Goal: Transaction & Acquisition: Purchase product/service

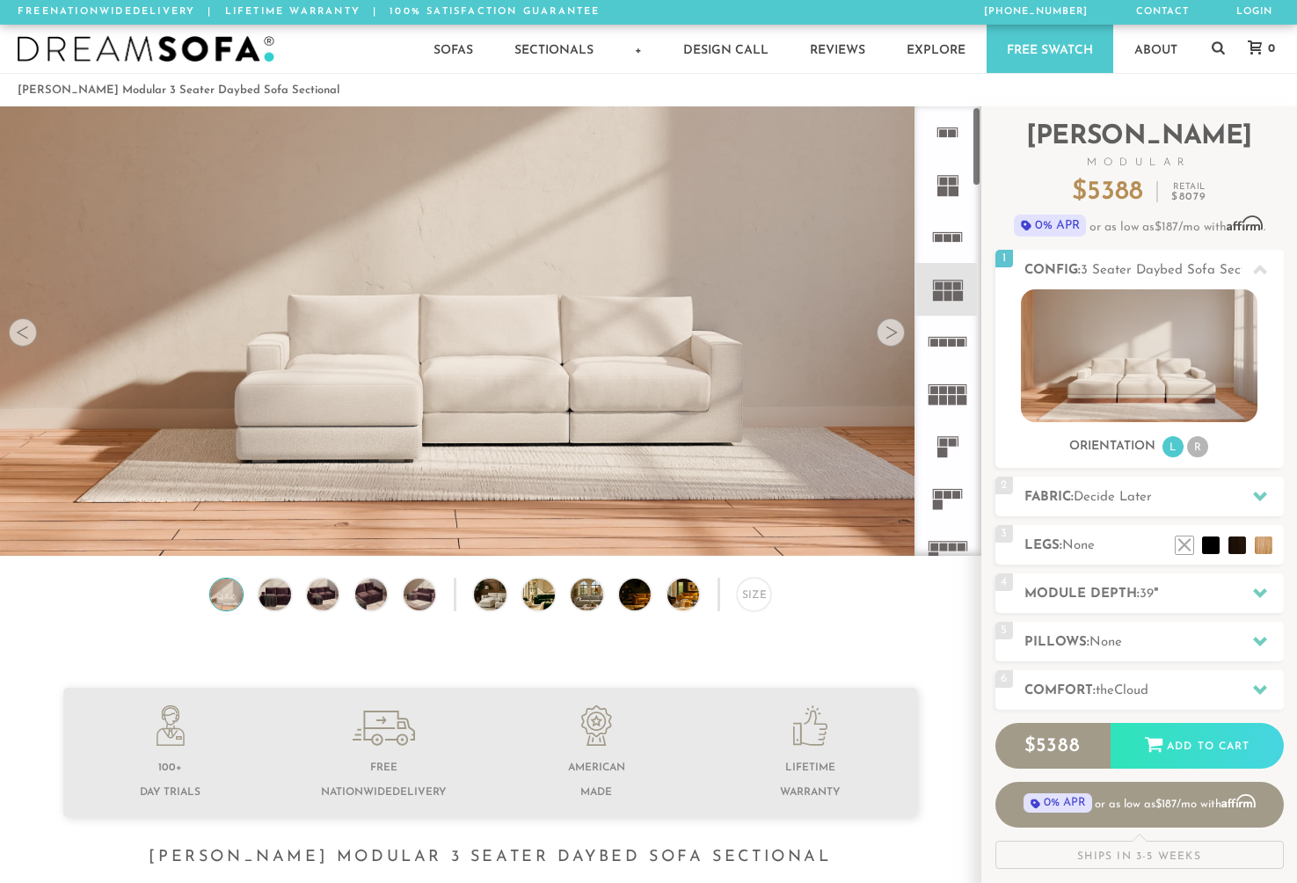
click at [891, 337] on div at bounding box center [890, 332] width 28 height 28
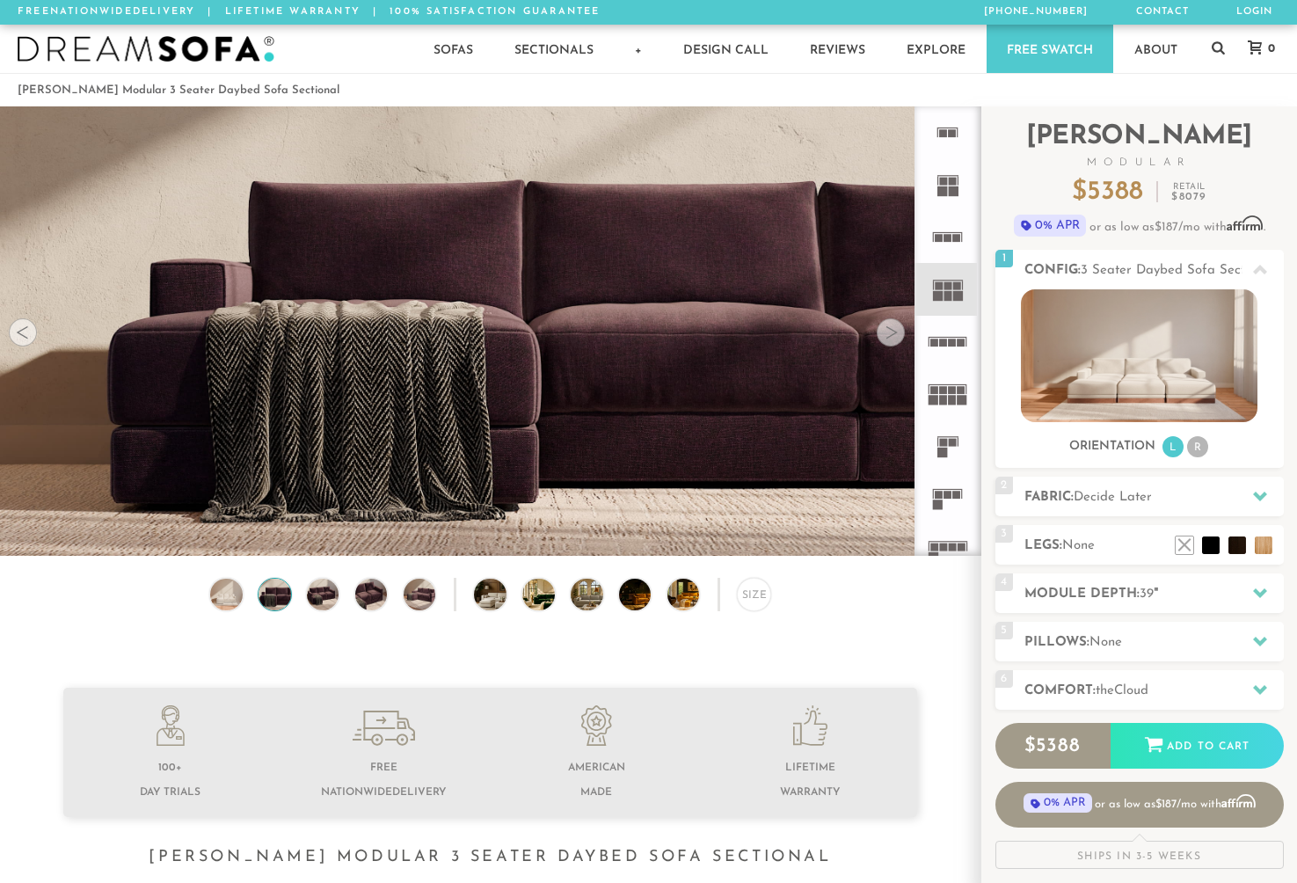
click at [891, 337] on div at bounding box center [890, 332] width 28 height 28
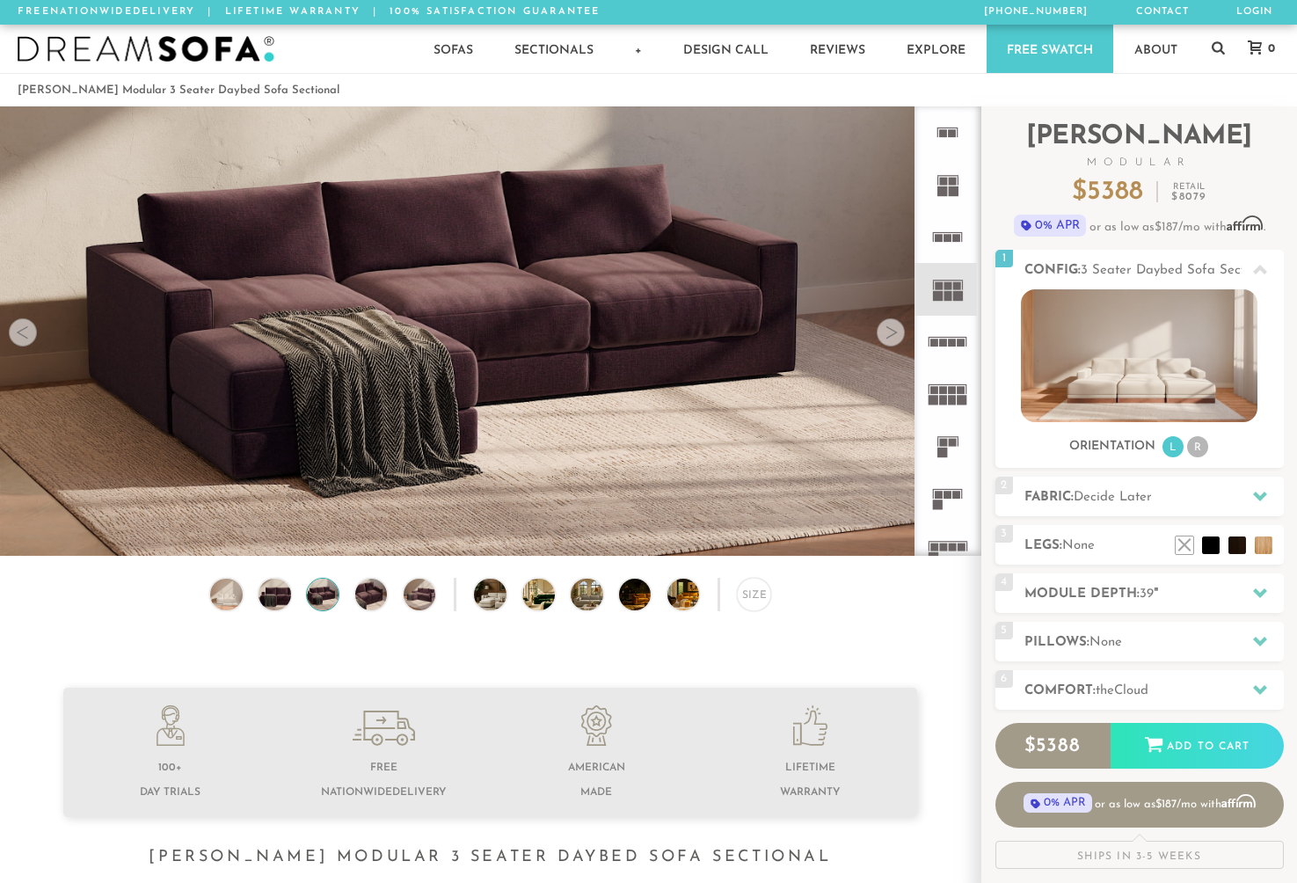
click at [891, 337] on div at bounding box center [890, 332] width 28 height 28
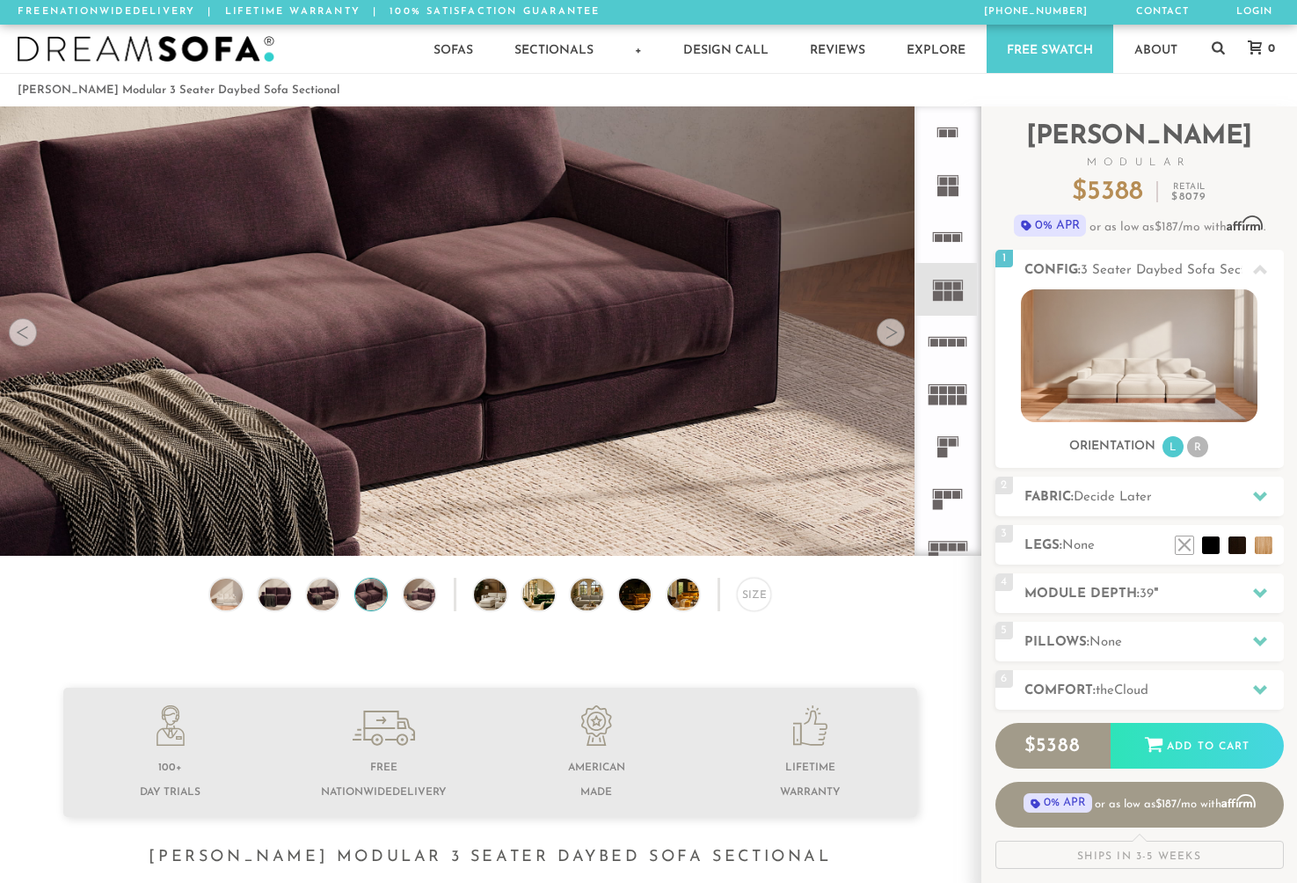
click at [891, 337] on div at bounding box center [890, 332] width 28 height 28
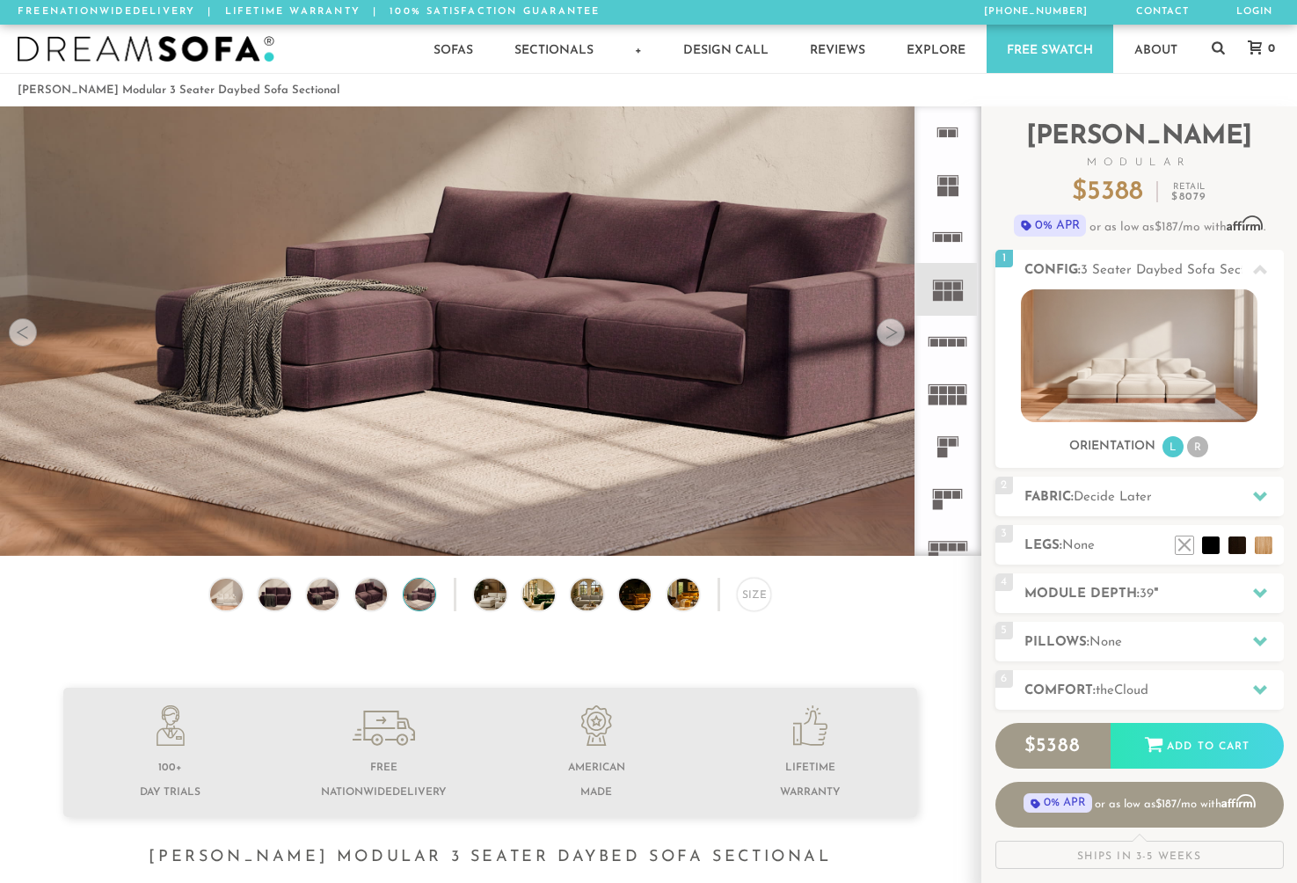
click at [891, 337] on div at bounding box center [890, 332] width 28 height 28
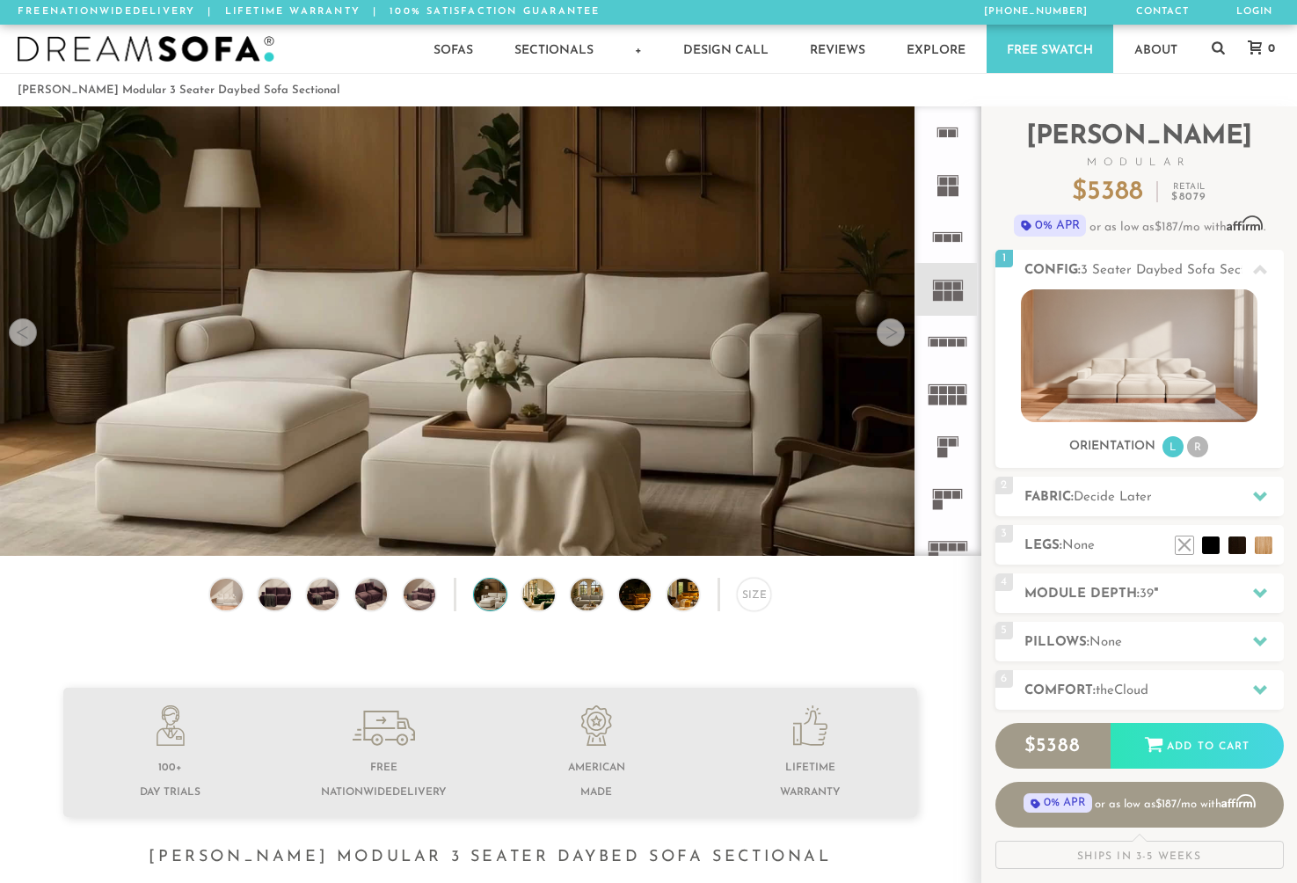
click at [891, 337] on div at bounding box center [890, 332] width 28 height 28
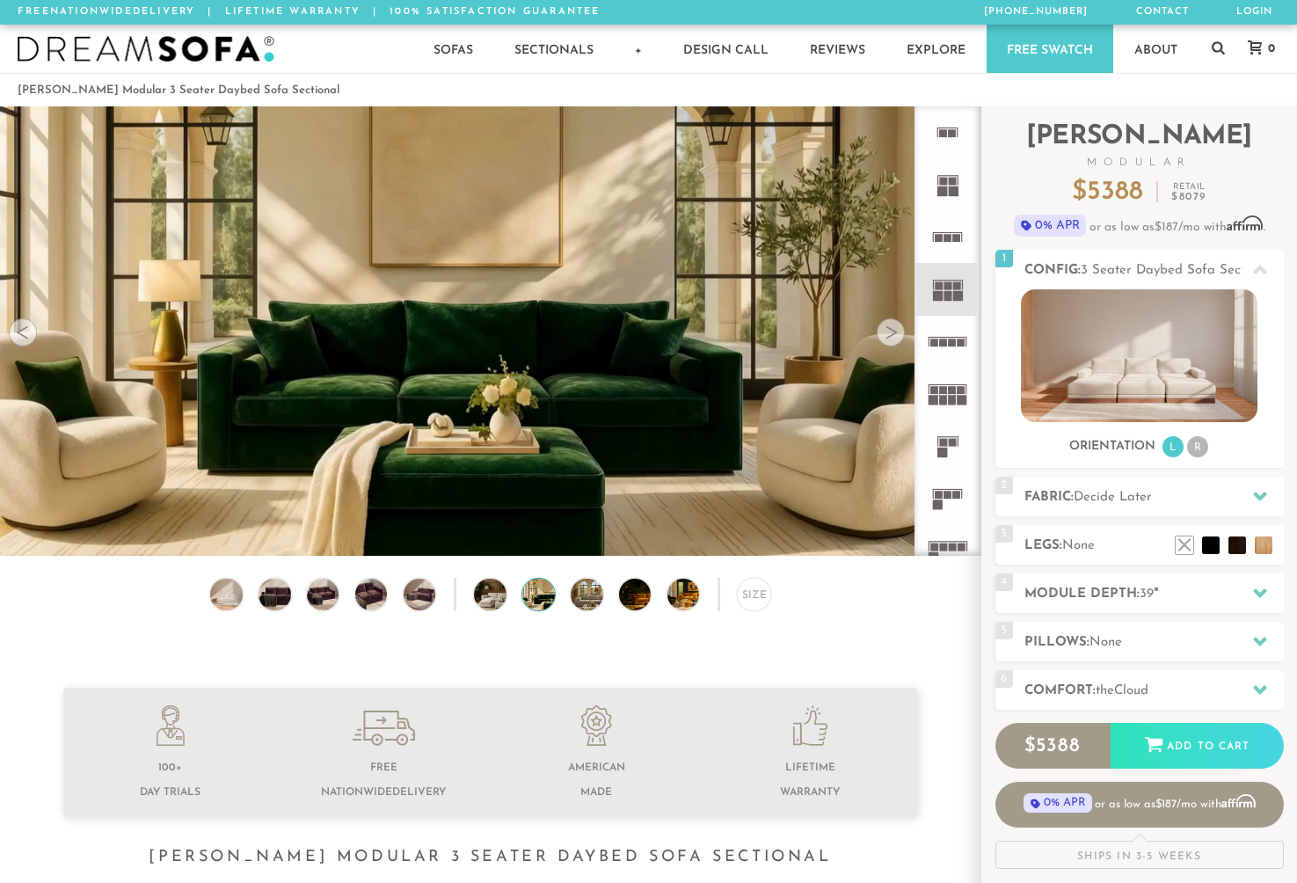
click at [891, 337] on div at bounding box center [890, 332] width 28 height 28
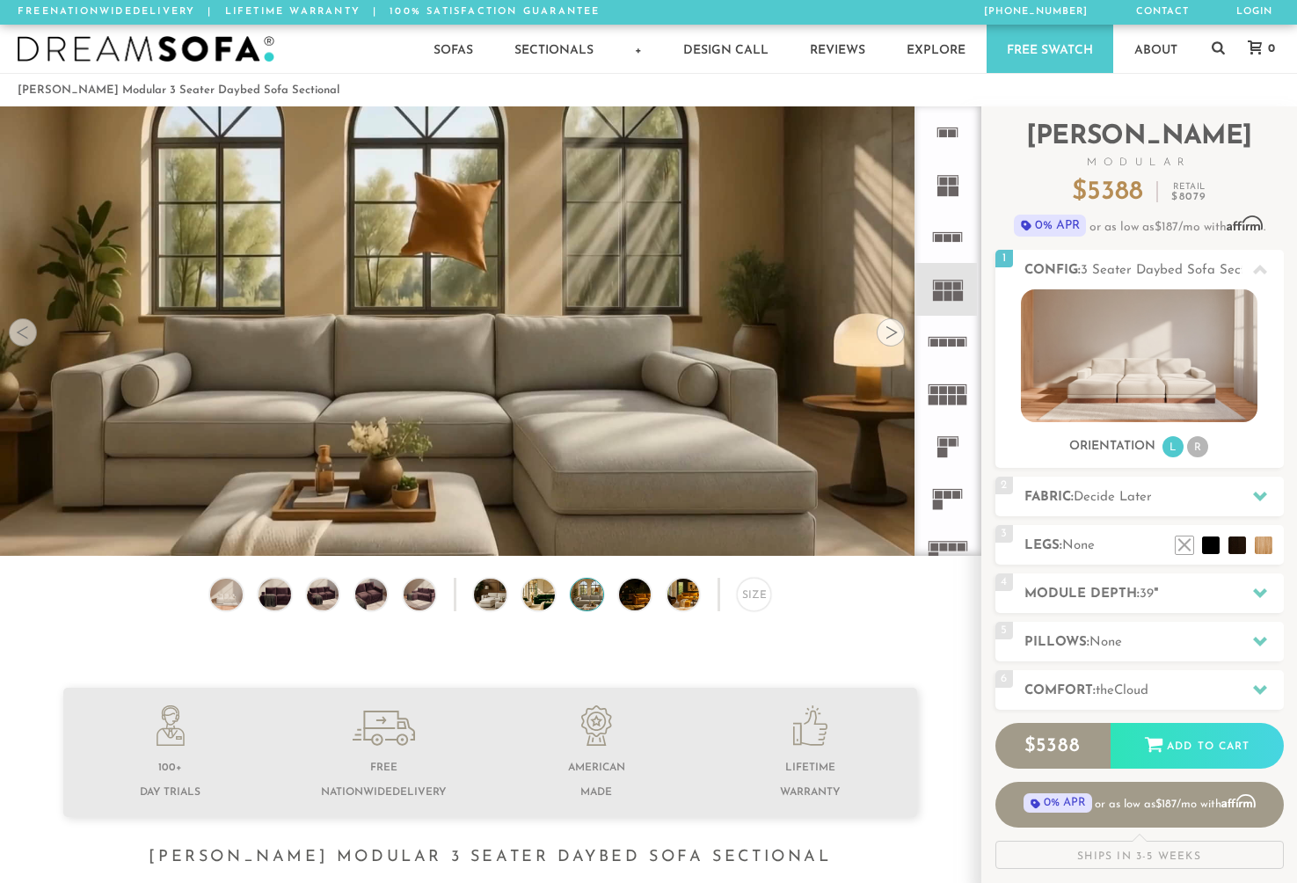
click at [891, 337] on div at bounding box center [890, 332] width 28 height 28
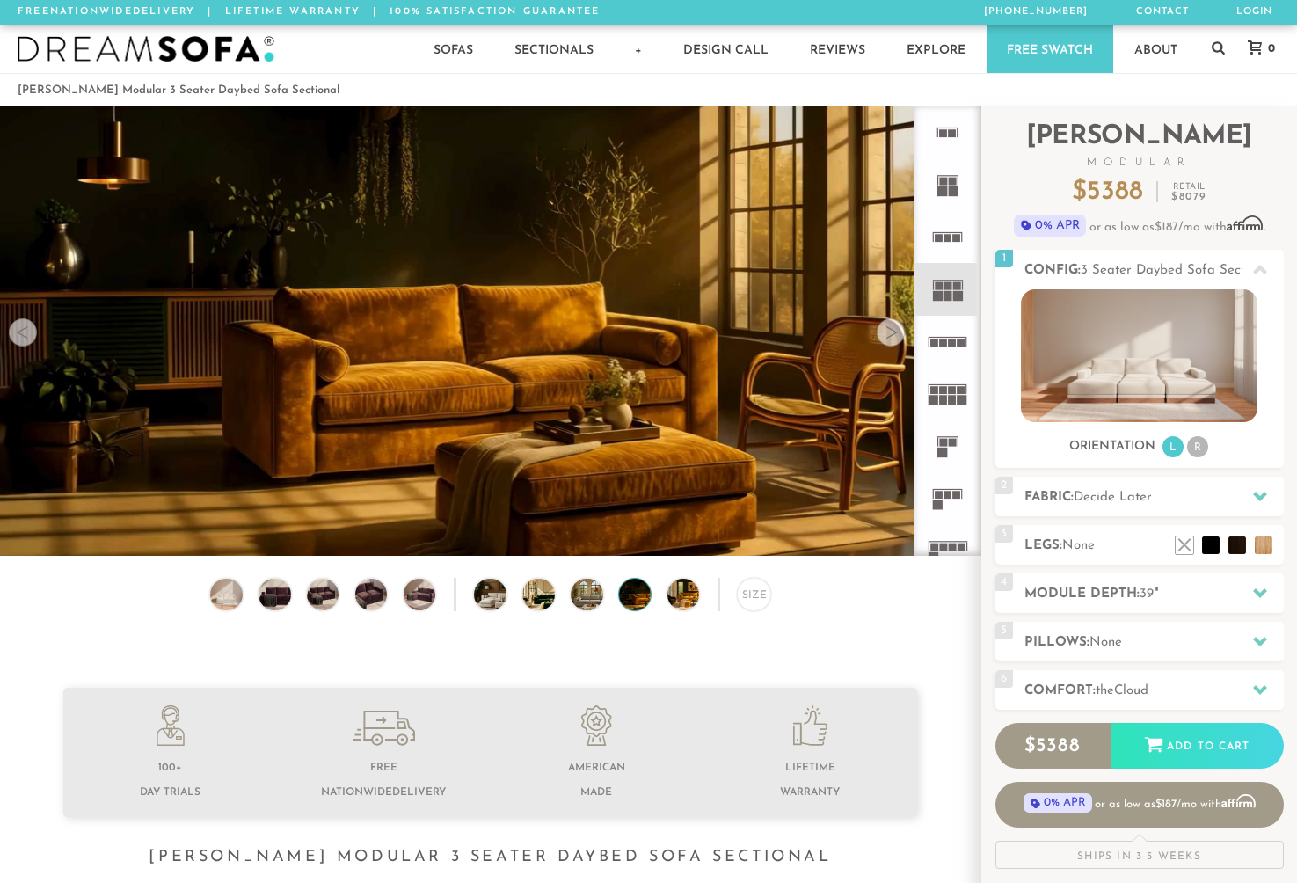
click at [891, 337] on div at bounding box center [890, 332] width 28 height 28
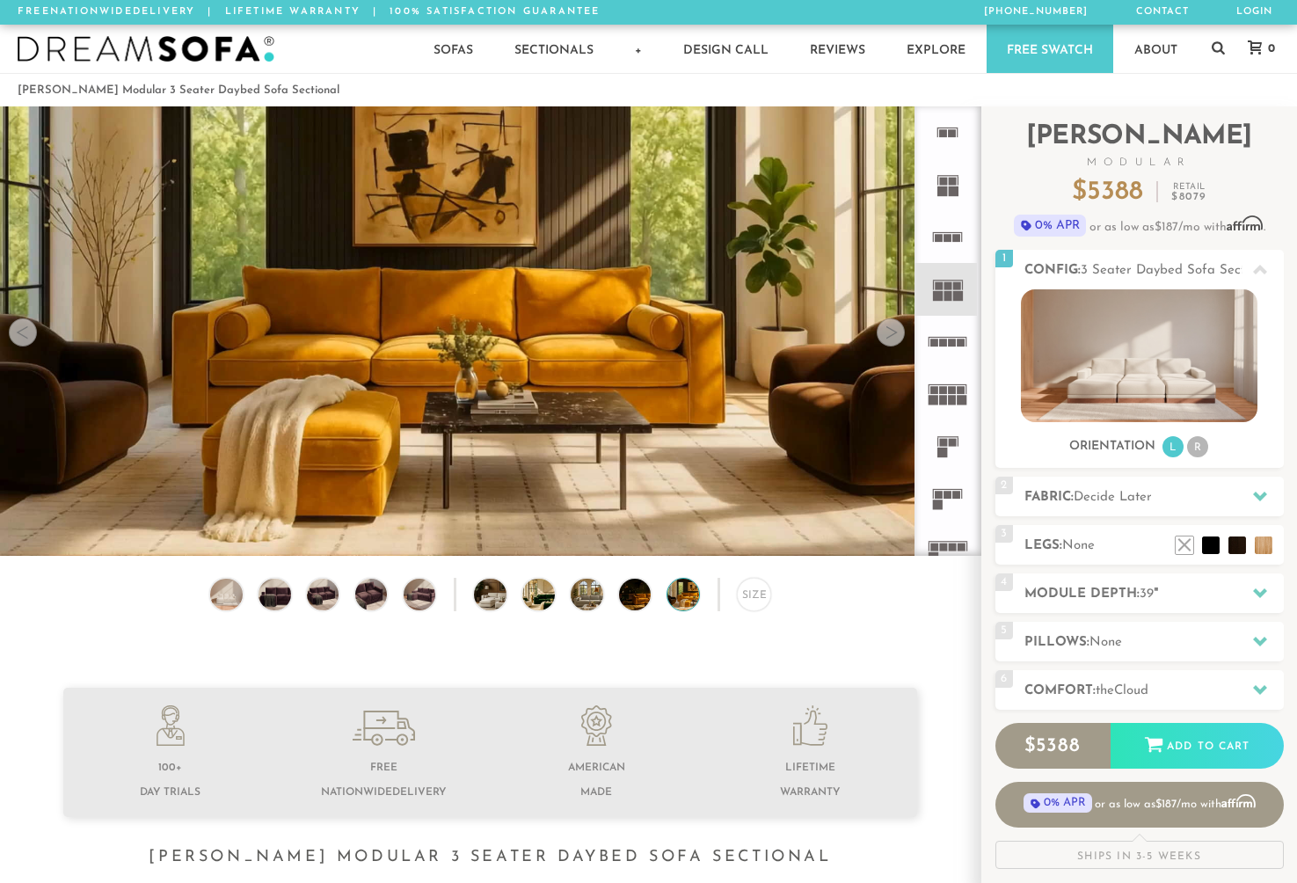
click at [891, 337] on div at bounding box center [890, 332] width 28 height 28
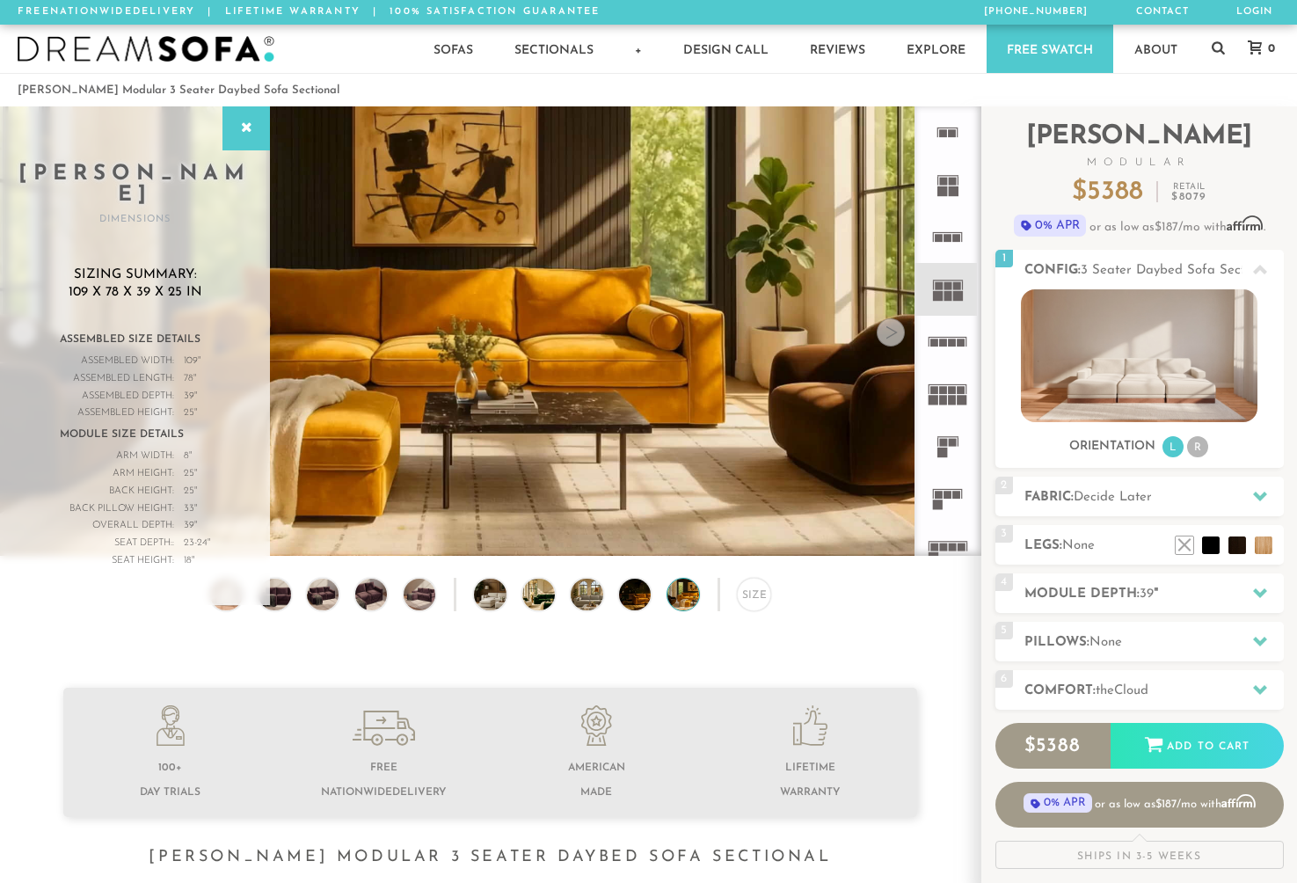
click at [891, 337] on div at bounding box center [890, 332] width 28 height 28
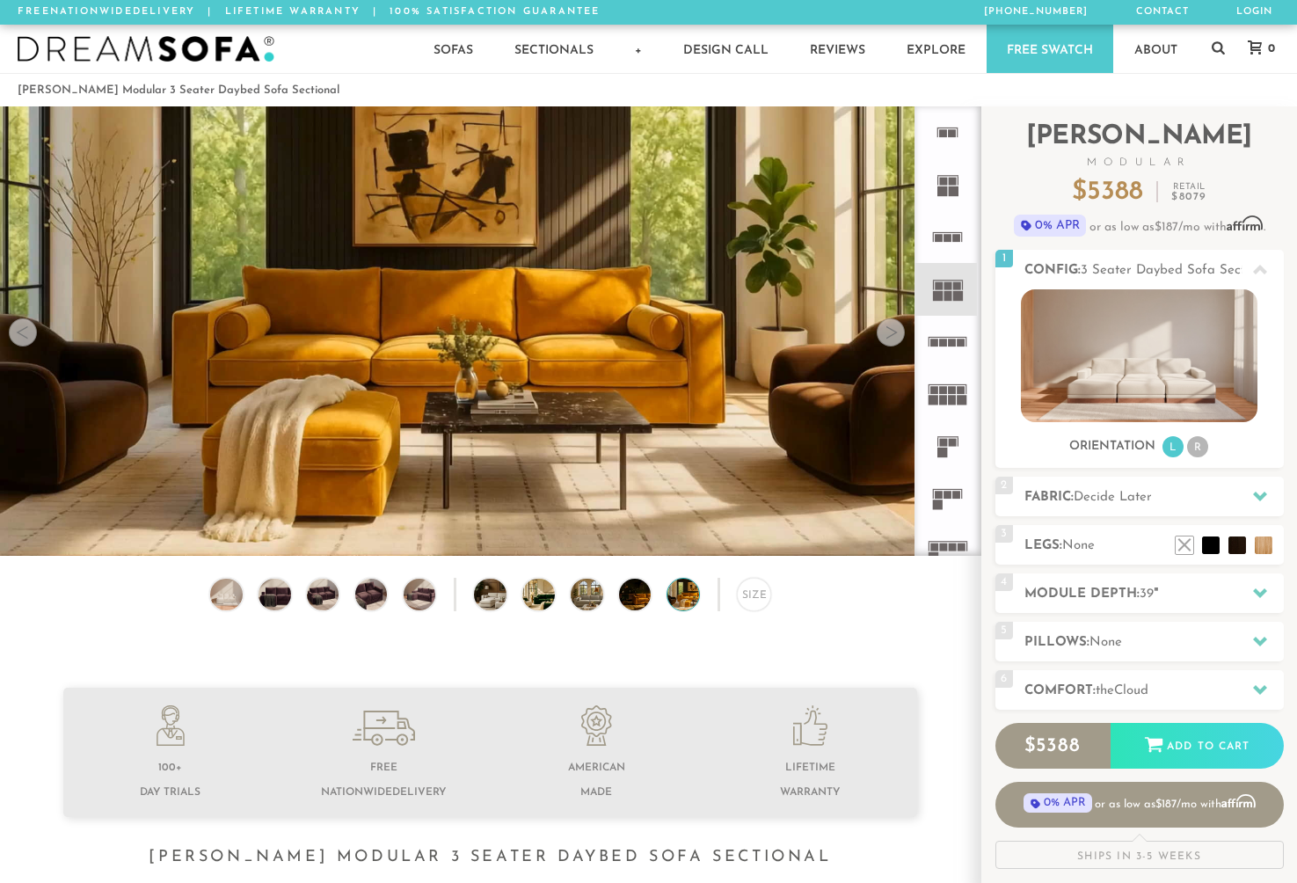
click at [891, 337] on div at bounding box center [890, 332] width 28 height 28
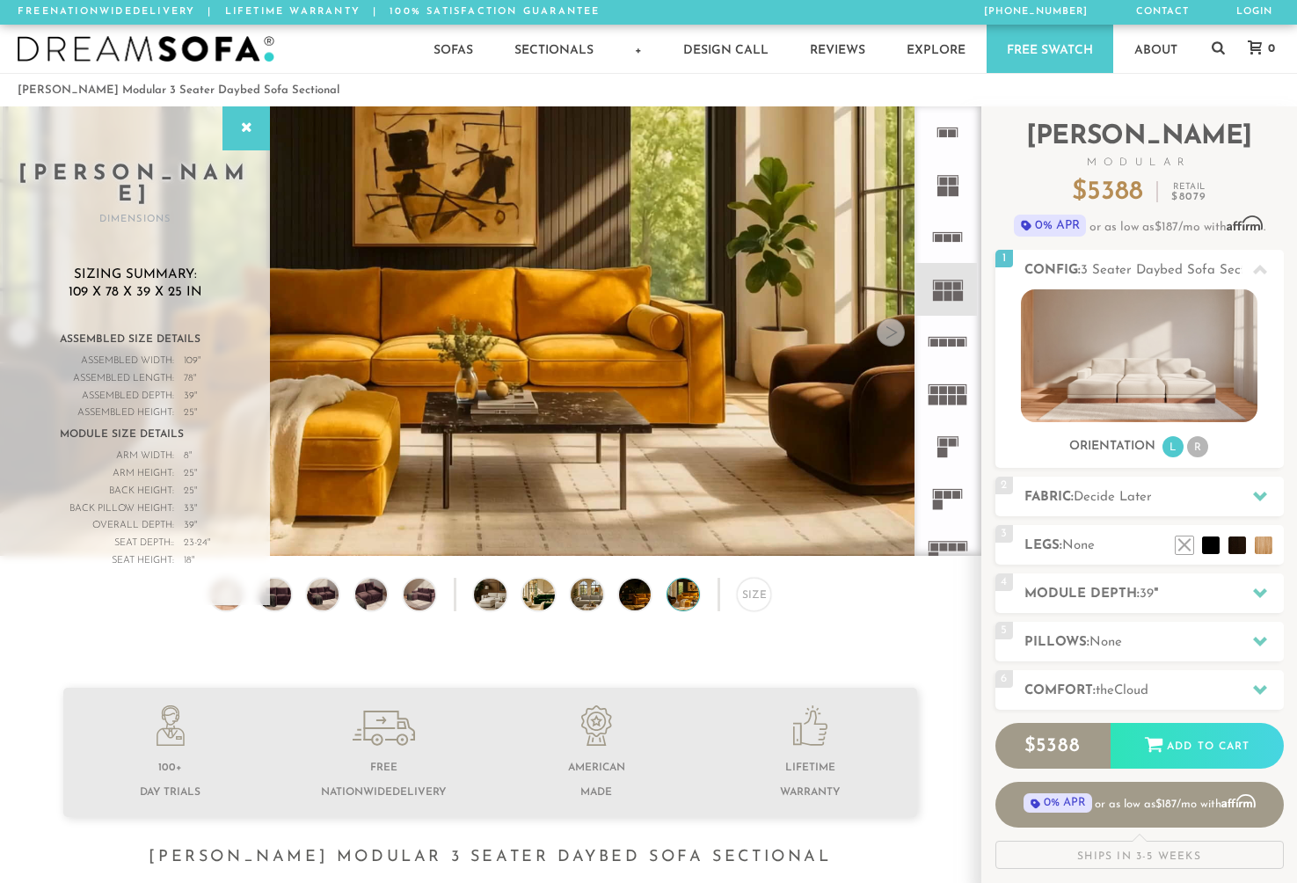
click at [891, 337] on div at bounding box center [890, 332] width 28 height 28
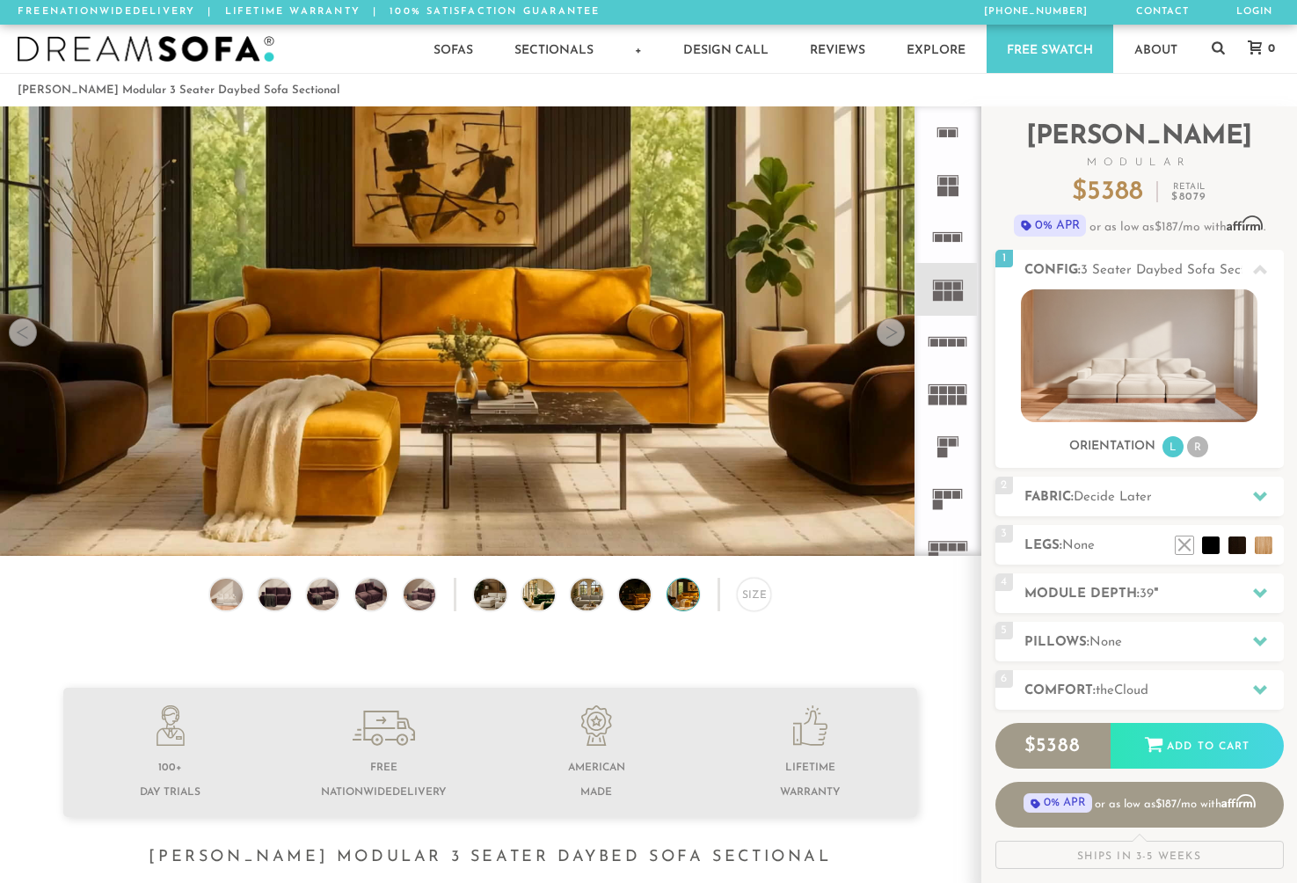
click at [891, 337] on div at bounding box center [890, 332] width 28 height 28
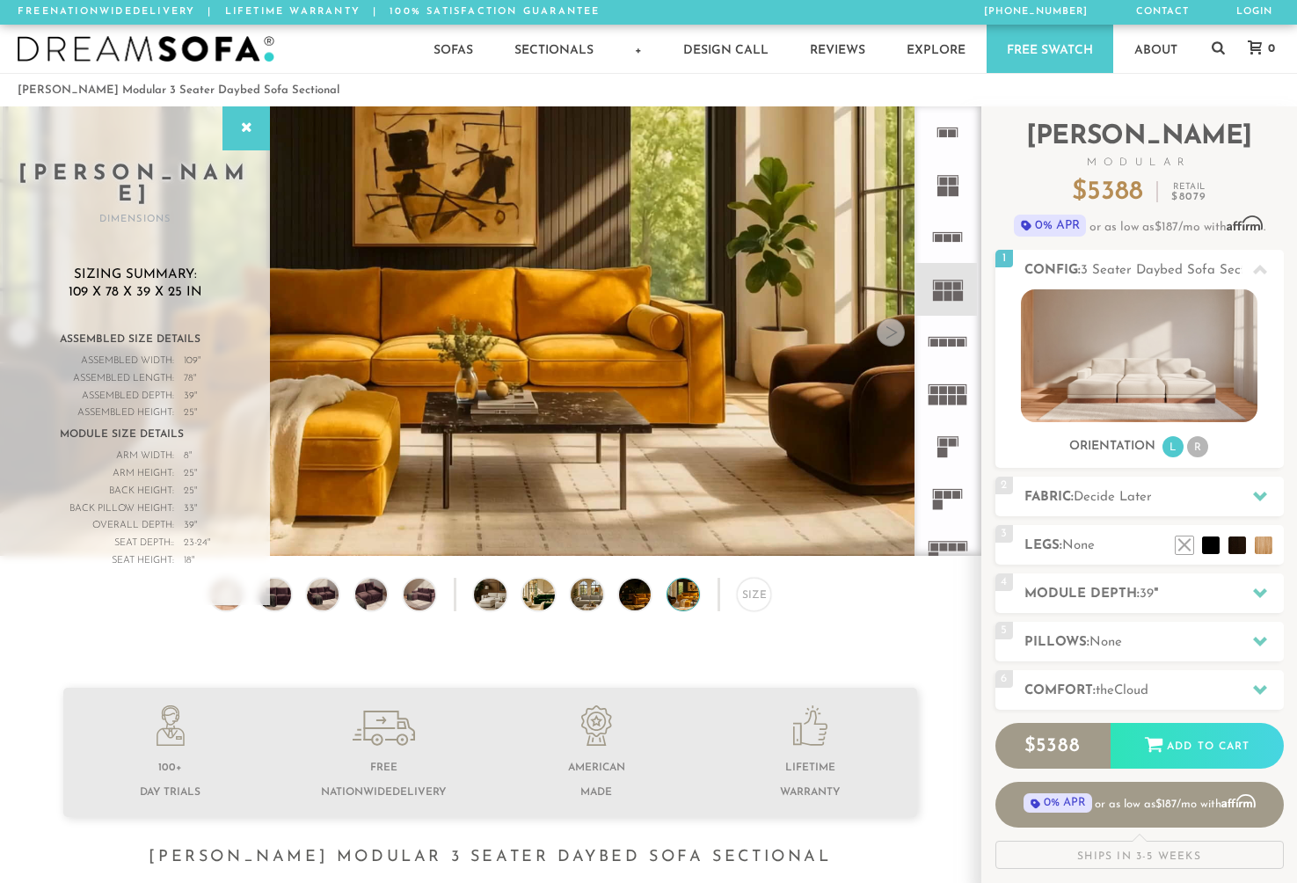
click at [891, 337] on div at bounding box center [890, 332] width 28 height 28
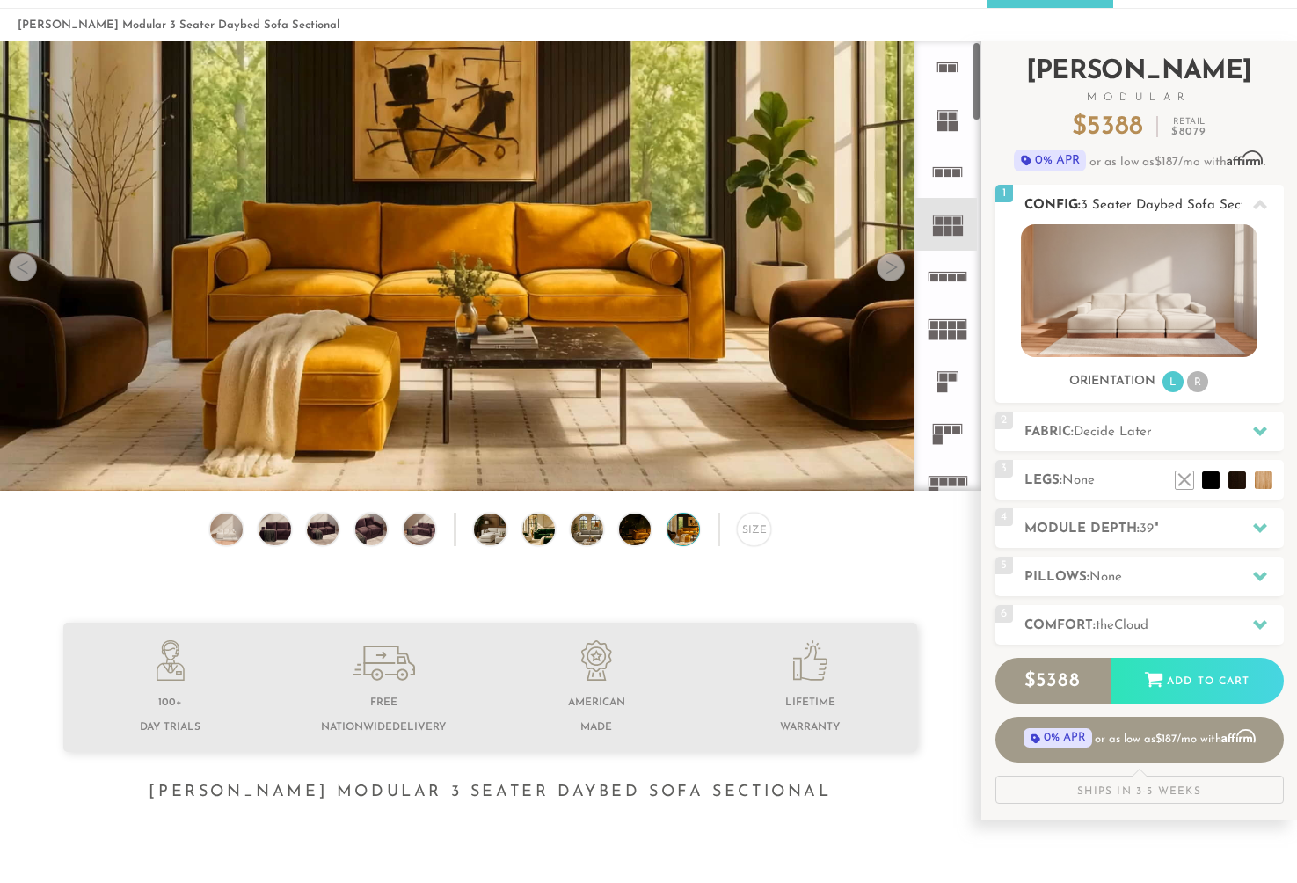
scroll to position [108, 0]
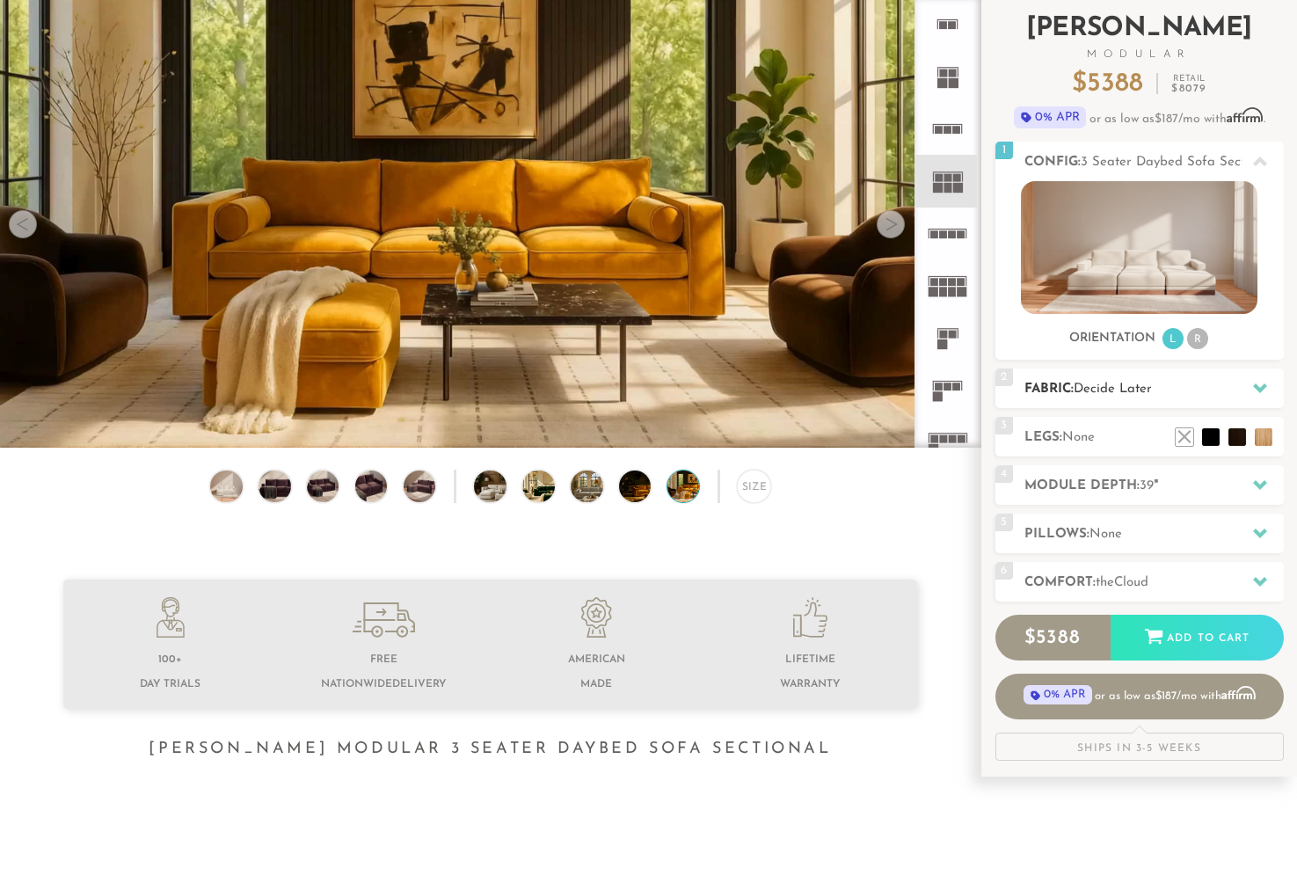
click at [1249, 386] on div at bounding box center [1259, 388] width 37 height 36
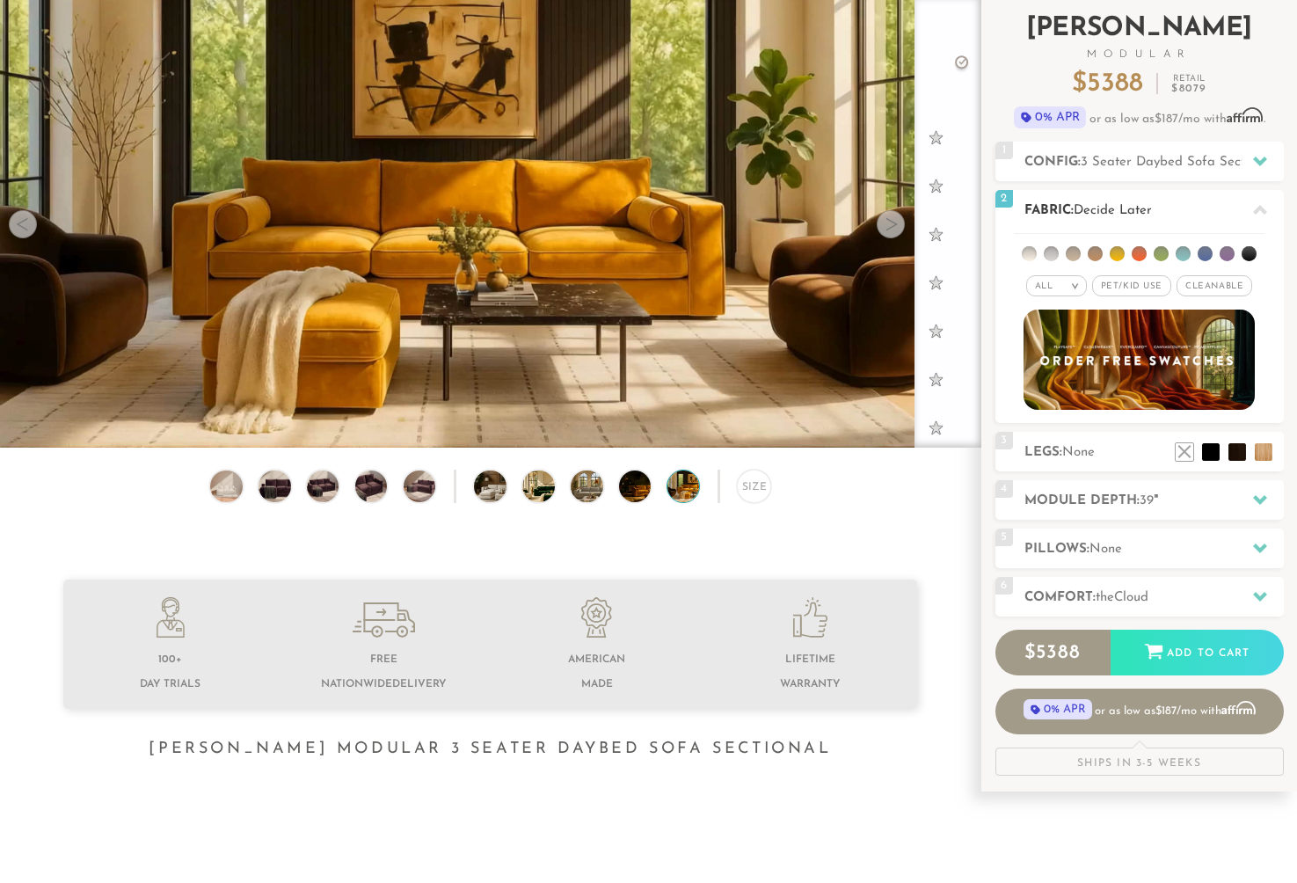
click at [1214, 283] on span "Cleanable x" at bounding box center [1214, 285] width 76 height 21
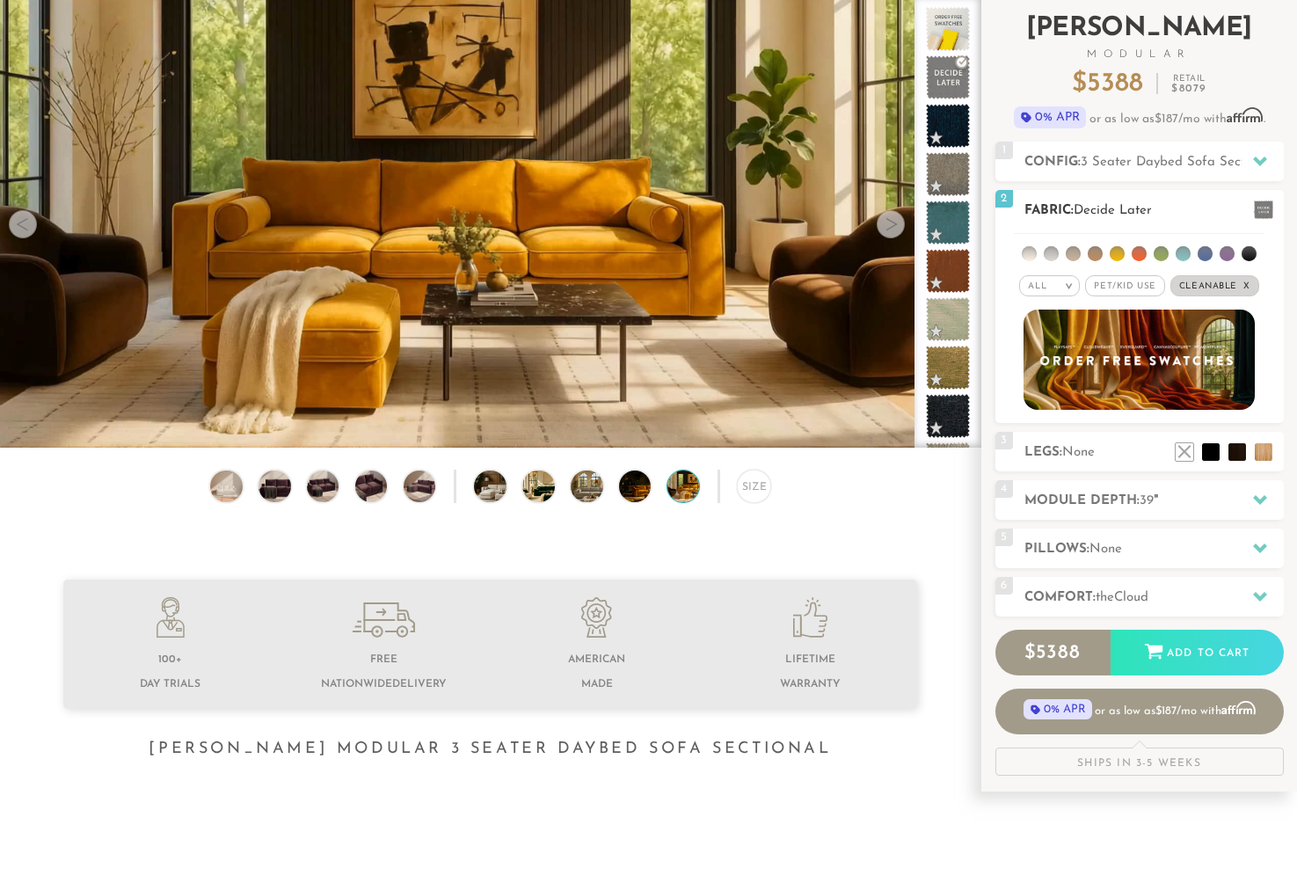
click at [1051, 253] on li at bounding box center [1051, 253] width 15 height 15
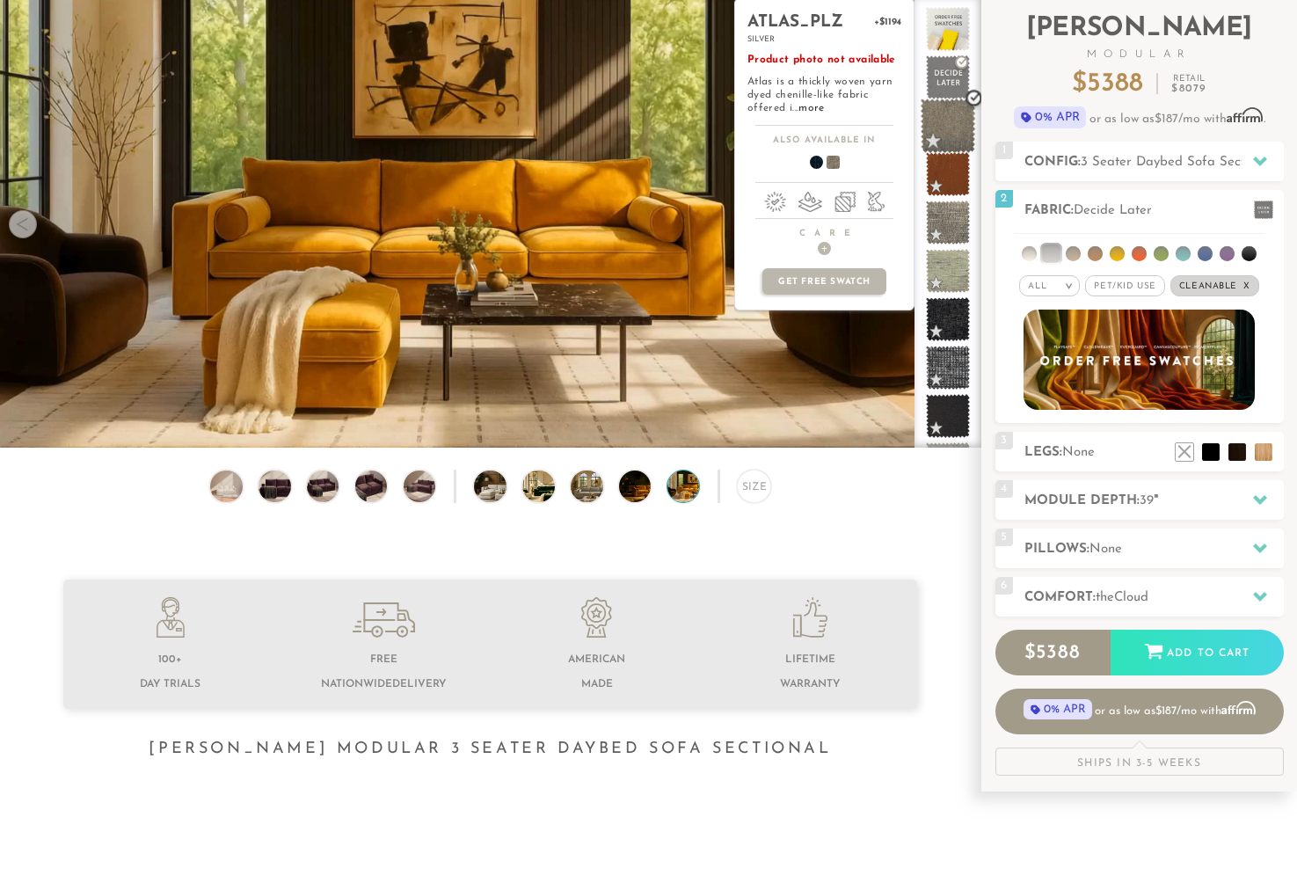
click at [948, 125] on span at bounding box center [947, 125] width 55 height 55
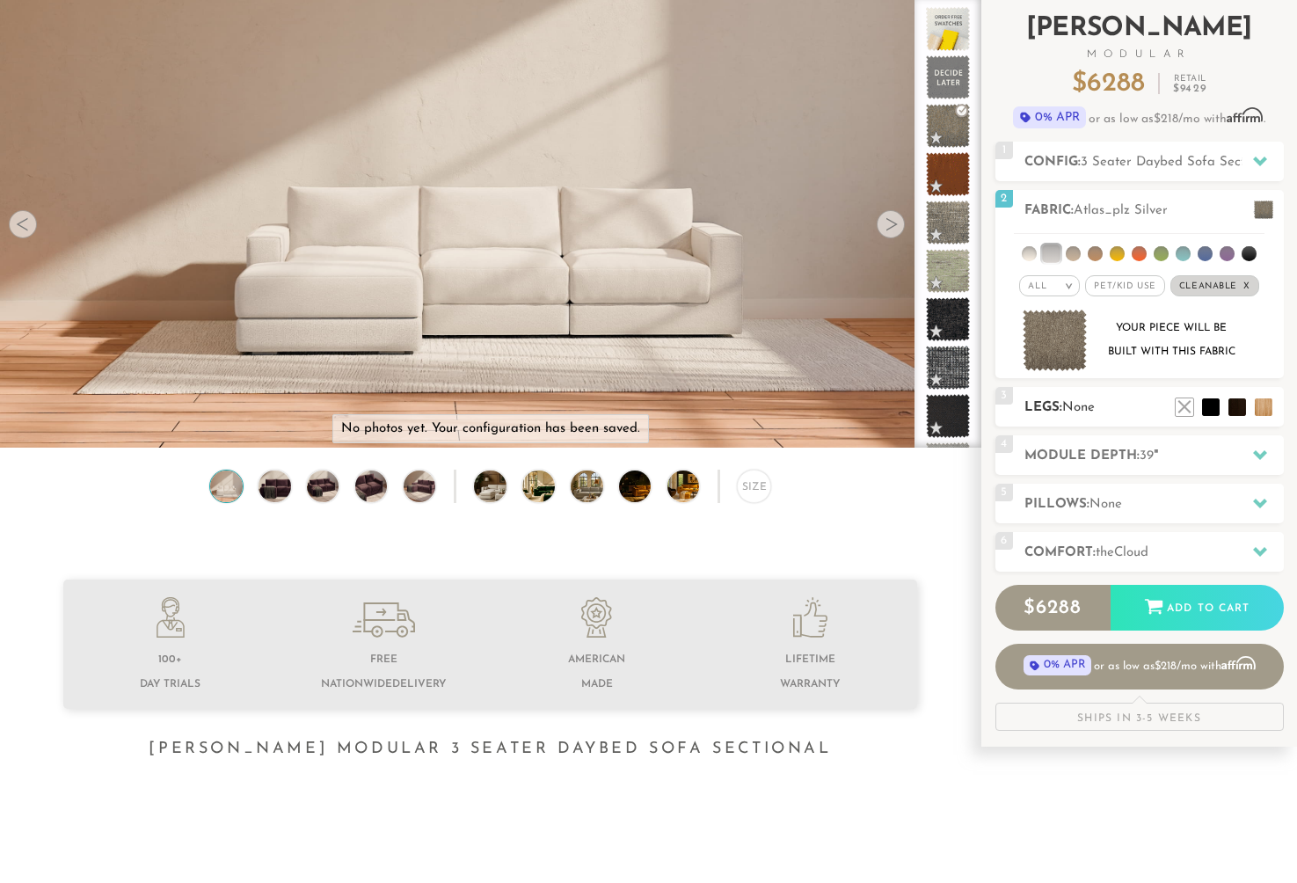
click at [1133, 418] on h2 "Legs: None" at bounding box center [1153, 407] width 259 height 20
click at [1195, 455] on h2 "Module Depth: 39 "" at bounding box center [1153, 456] width 259 height 20
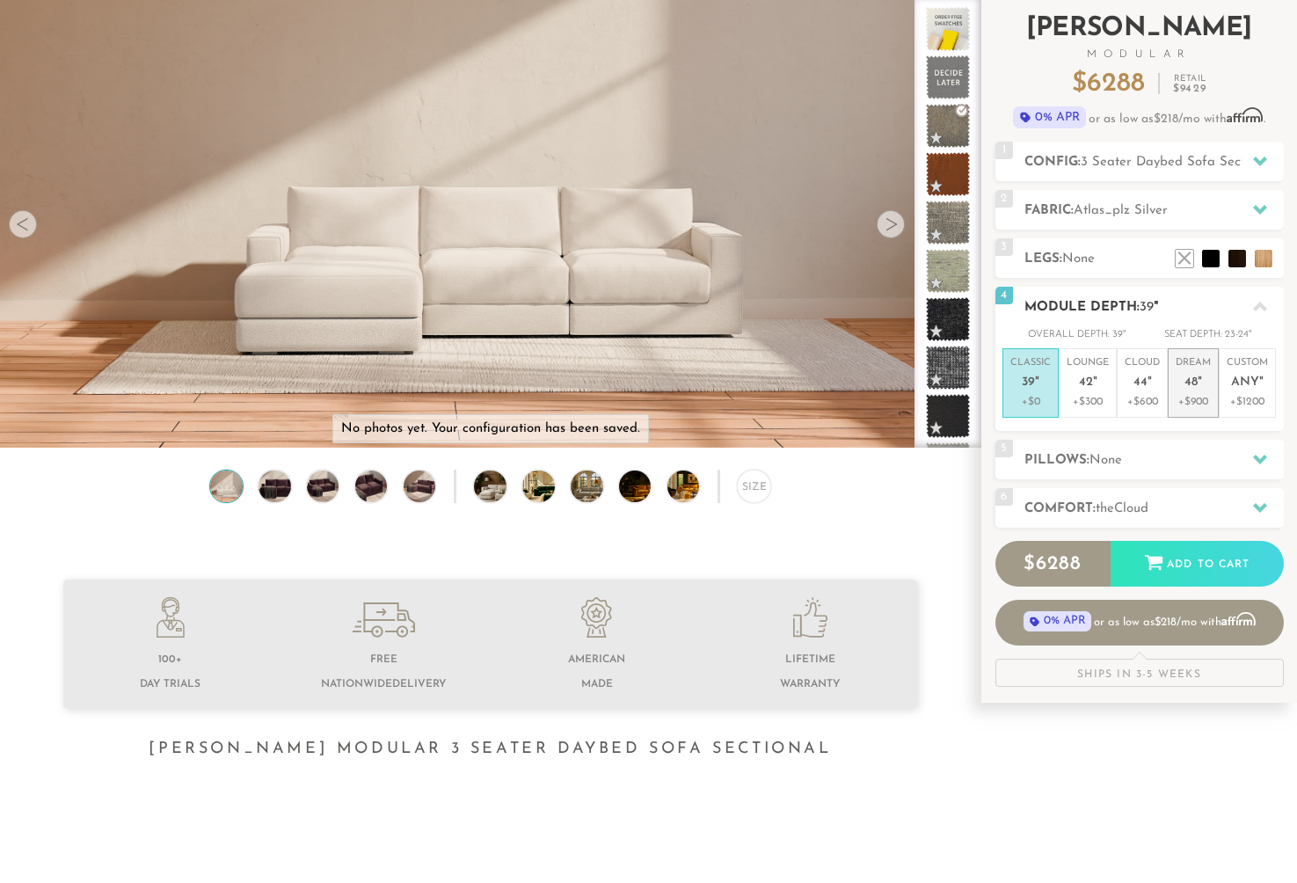
click at [1201, 404] on p "+$900" at bounding box center [1192, 402] width 35 height 16
click at [1156, 404] on p "+$600" at bounding box center [1141, 402] width 35 height 16
click at [1094, 400] on p "+$300" at bounding box center [1087, 402] width 42 height 16
click at [1034, 404] on p "+$0" at bounding box center [1030, 402] width 40 height 16
click at [885, 228] on div at bounding box center [890, 224] width 28 height 28
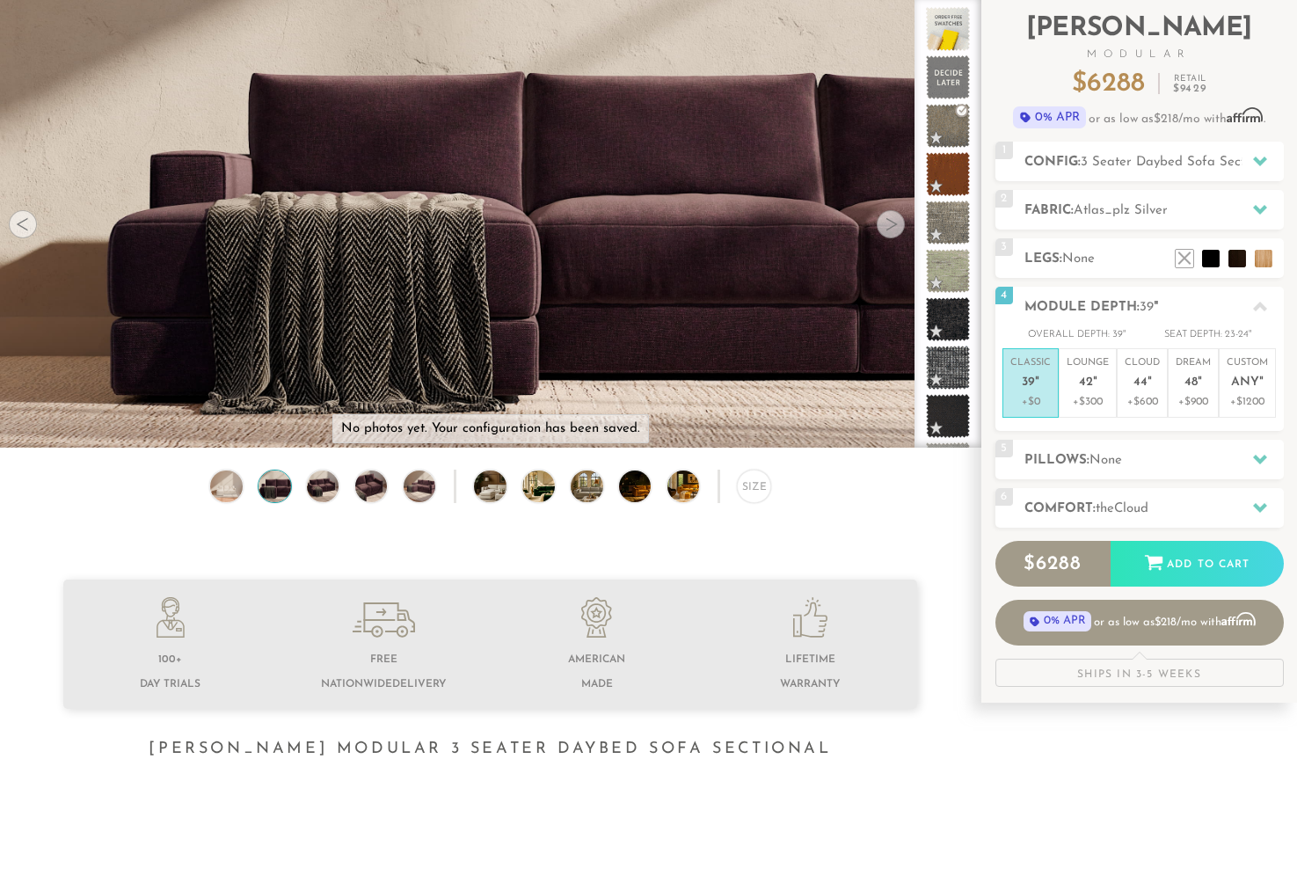
click at [885, 228] on div at bounding box center [890, 224] width 28 height 28
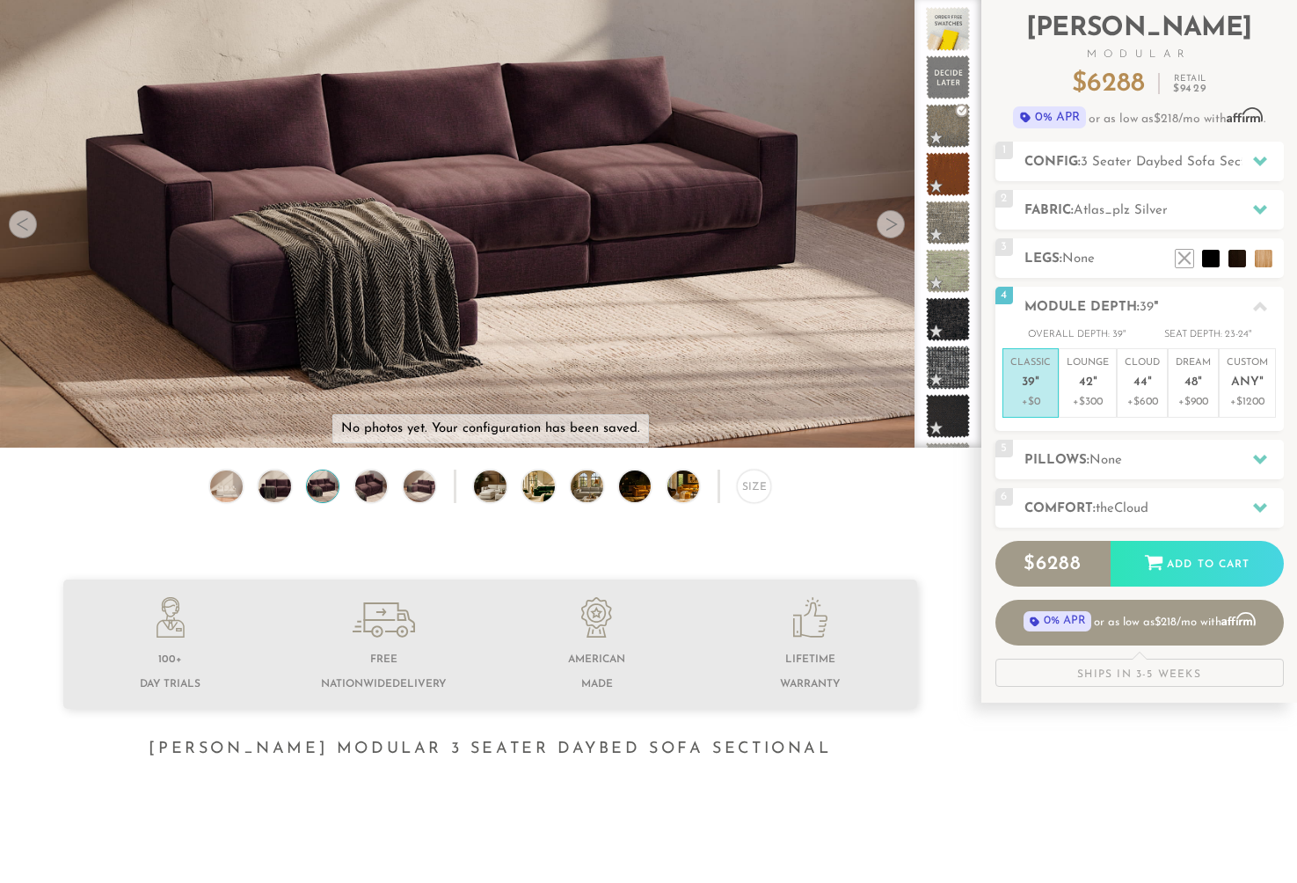
click at [885, 228] on div at bounding box center [890, 224] width 28 height 28
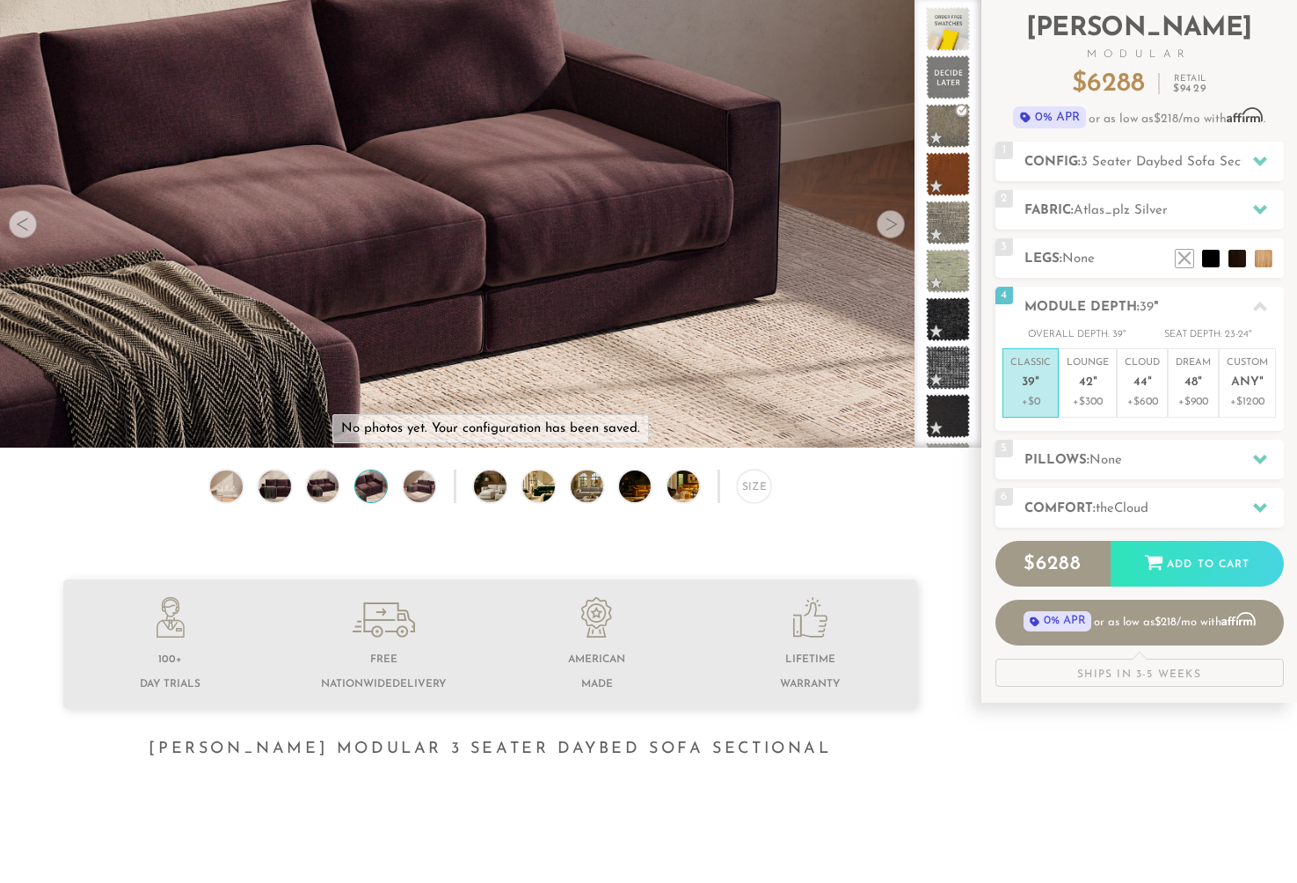
click at [885, 228] on div at bounding box center [890, 224] width 28 height 28
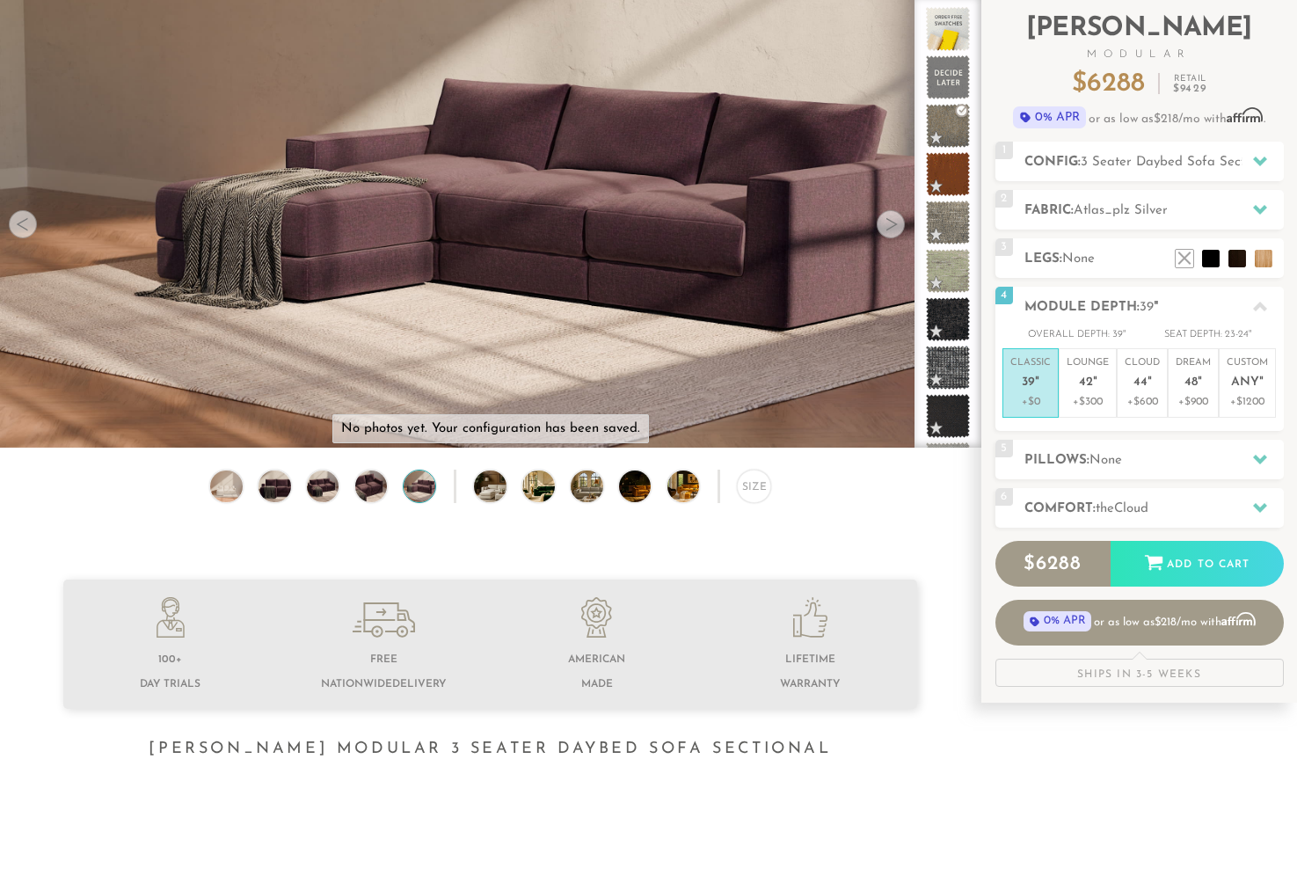
click at [885, 228] on div at bounding box center [890, 224] width 28 height 28
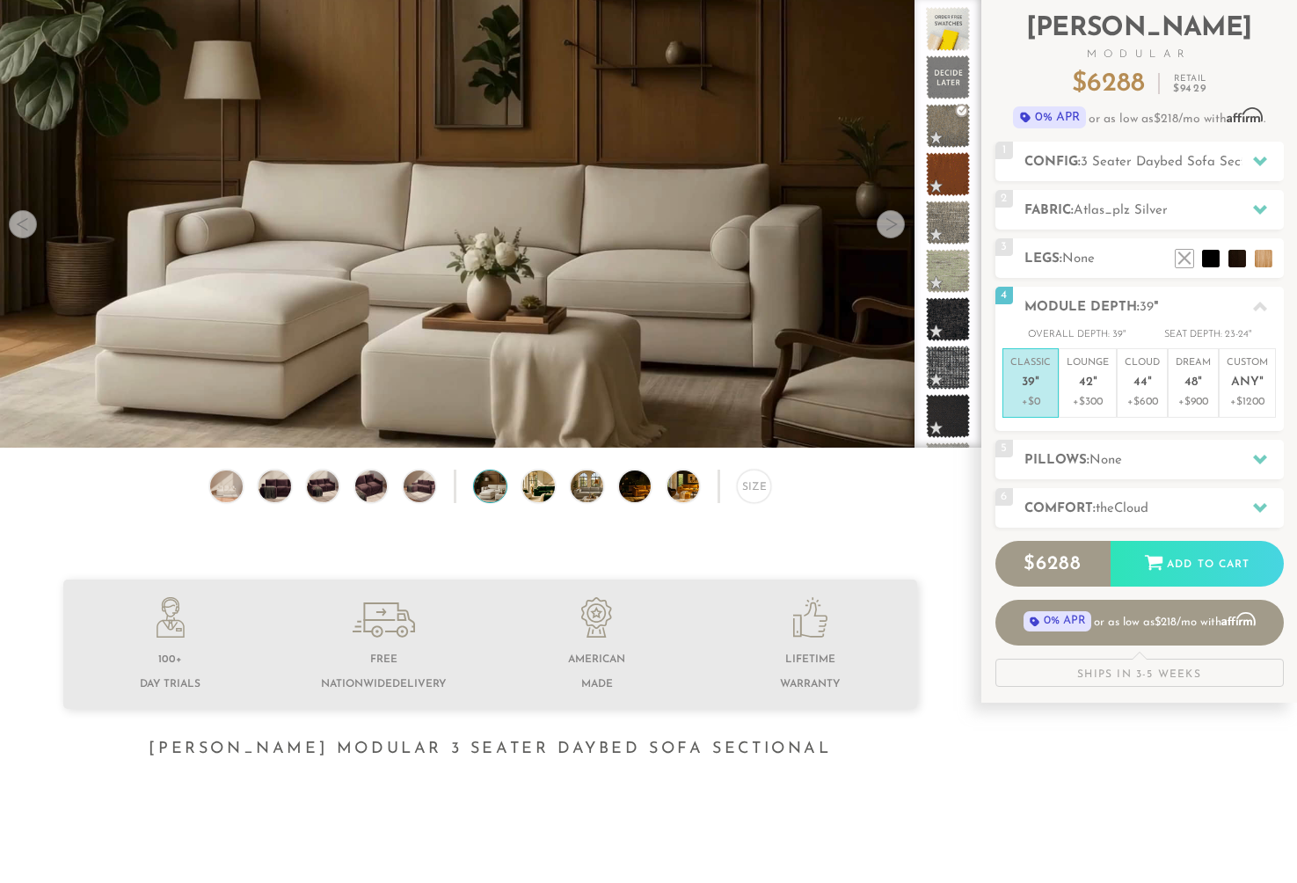
click at [885, 228] on div at bounding box center [890, 224] width 28 height 28
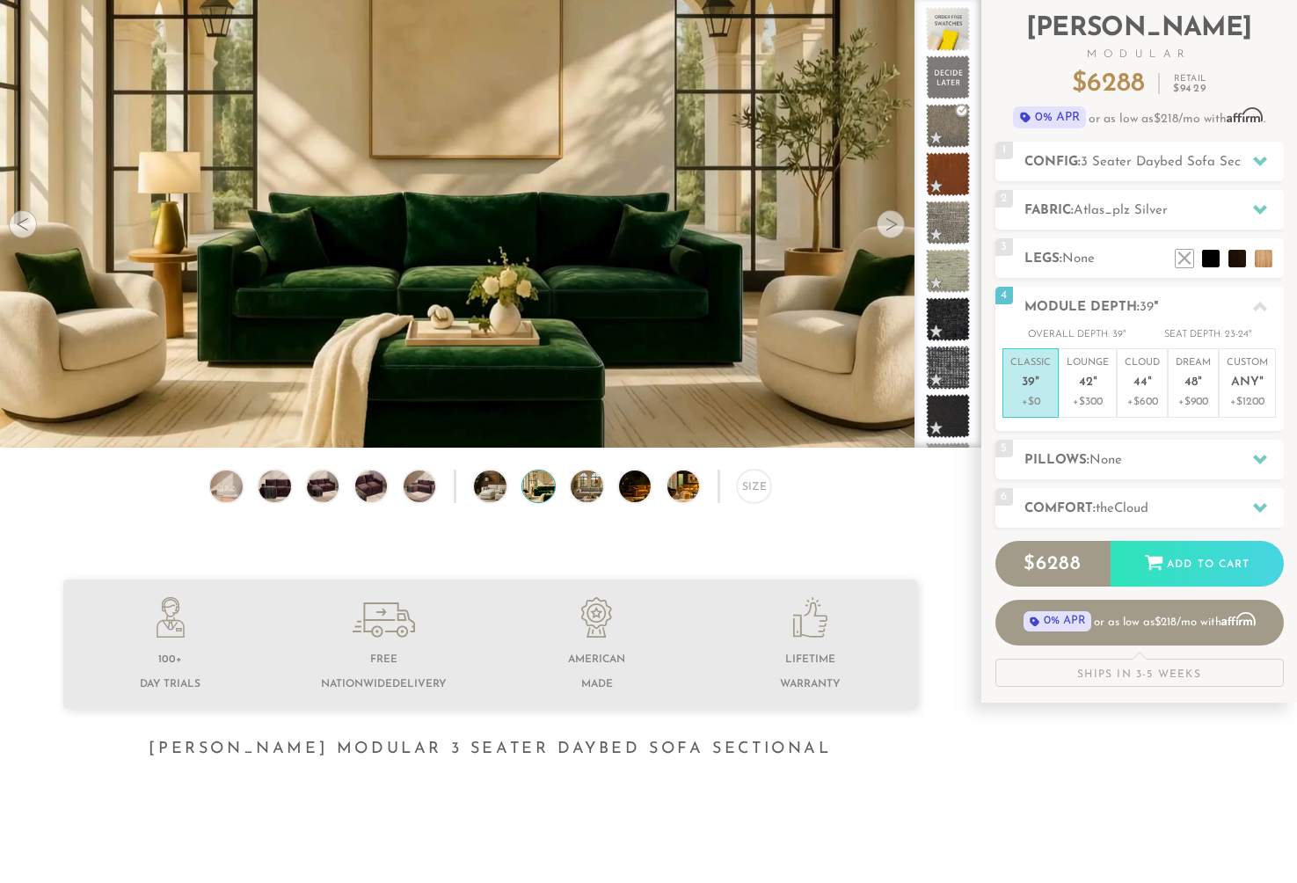
click at [885, 228] on div at bounding box center [890, 224] width 28 height 28
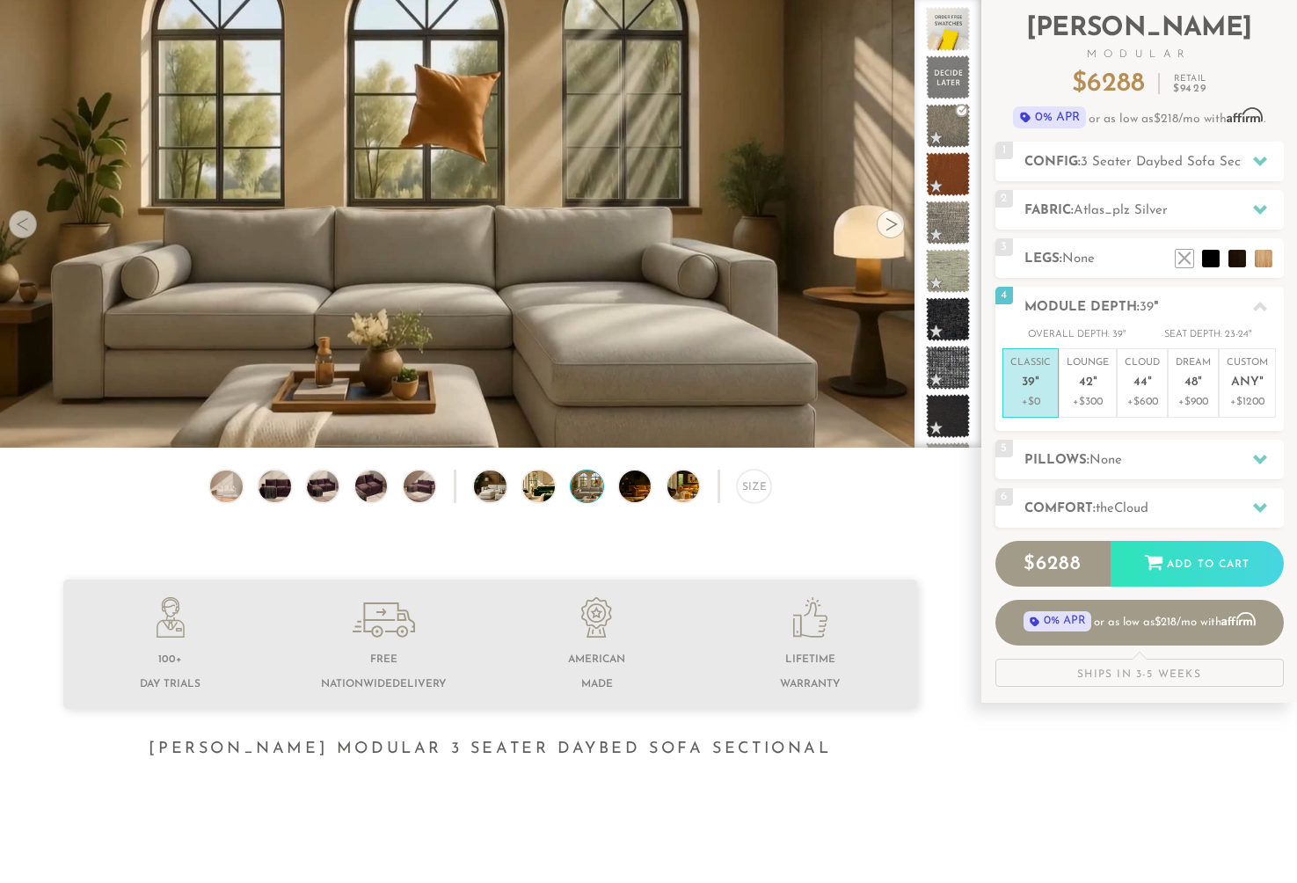
click at [885, 228] on div at bounding box center [890, 224] width 28 height 28
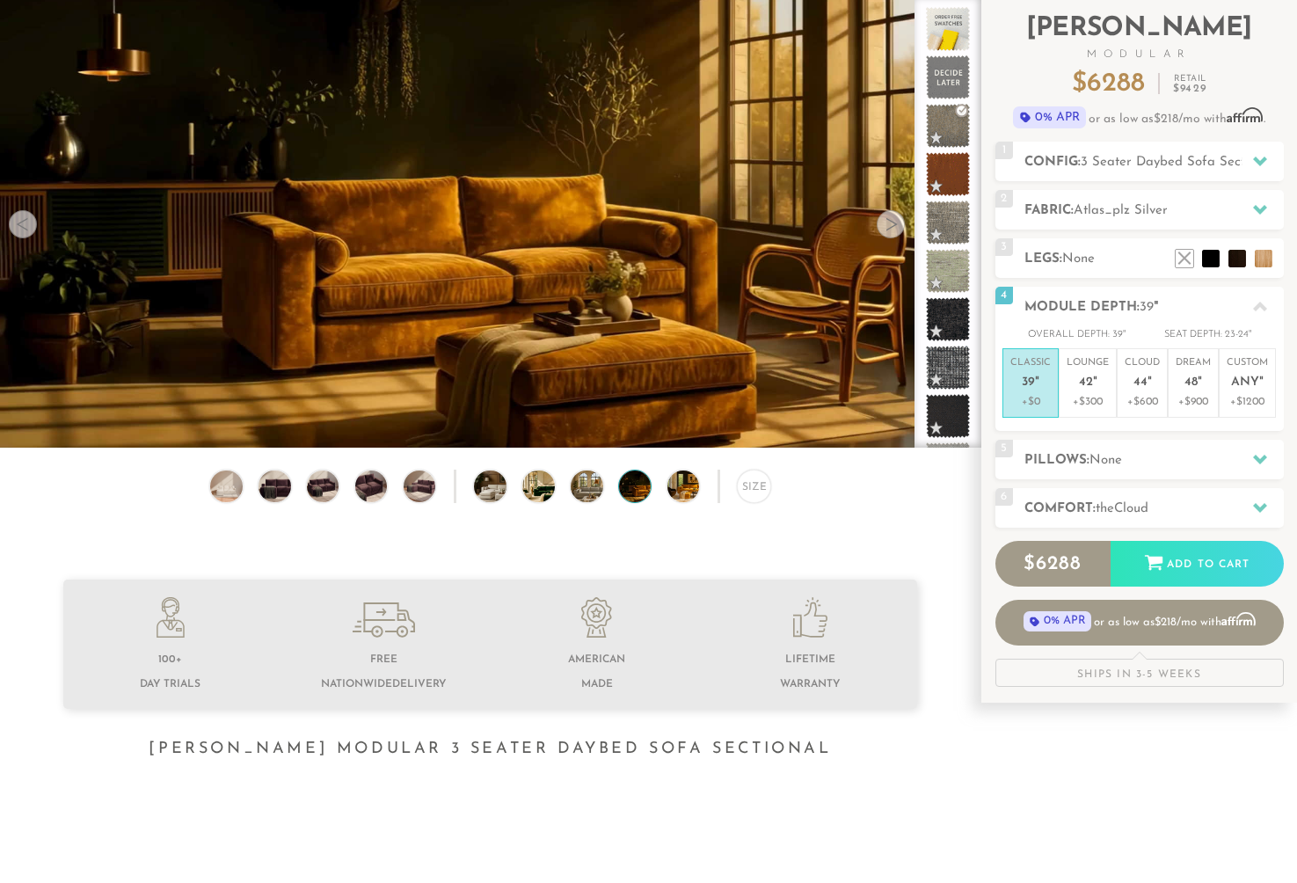
click at [885, 228] on div at bounding box center [890, 224] width 28 height 28
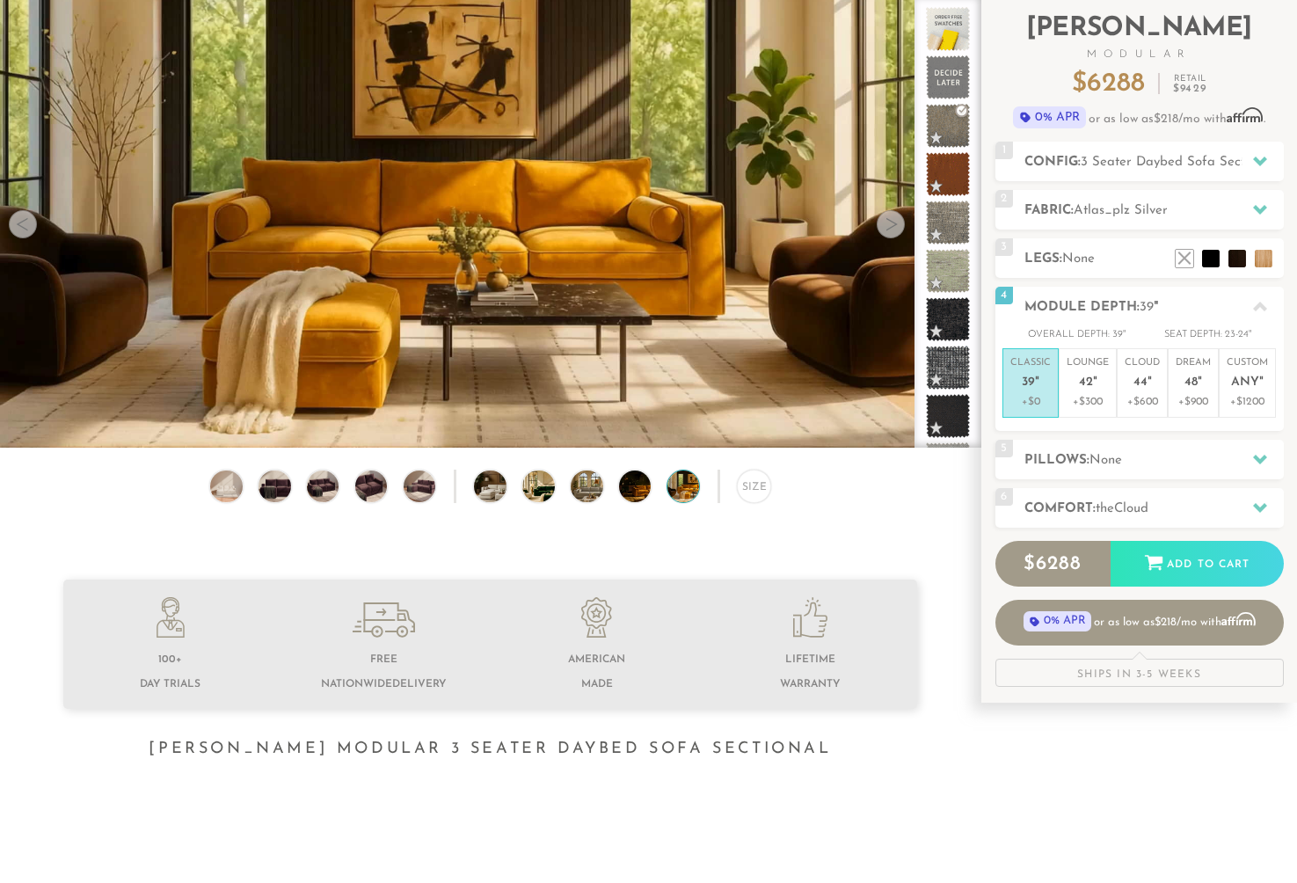
click at [885, 228] on div at bounding box center [890, 224] width 28 height 28
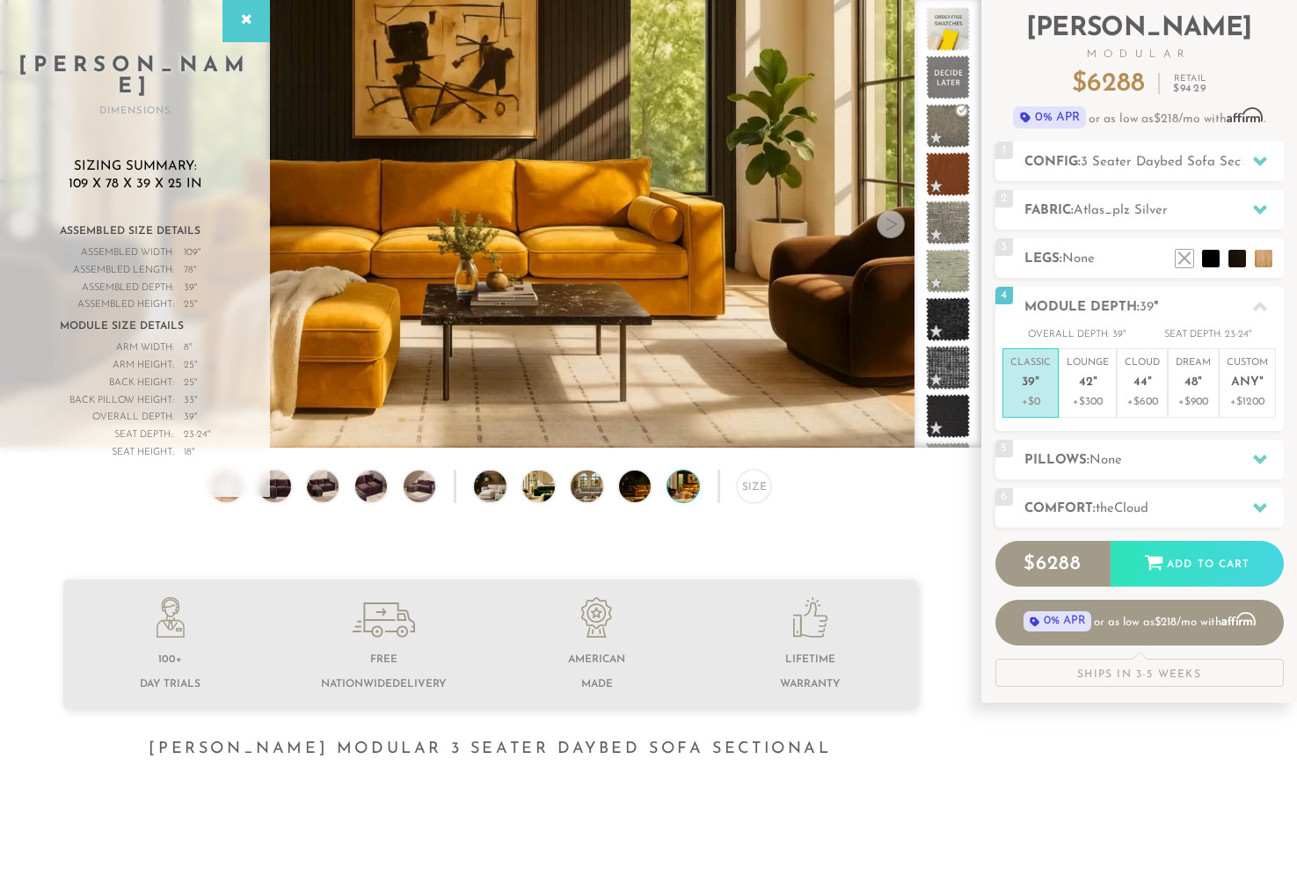
click at [885, 228] on div at bounding box center [890, 224] width 28 height 28
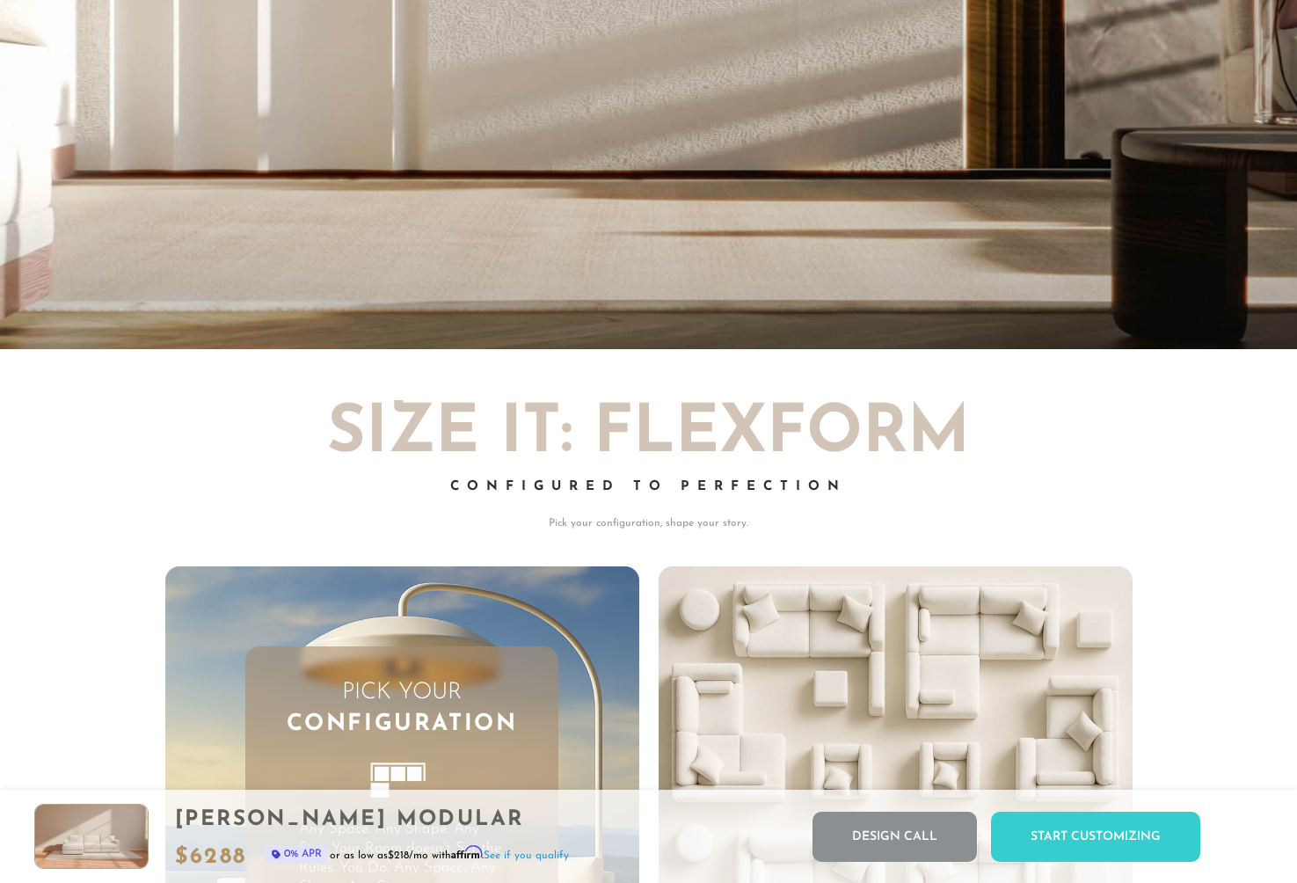
scroll to position [3847, 0]
